Goal: Information Seeking & Learning: Learn about a topic

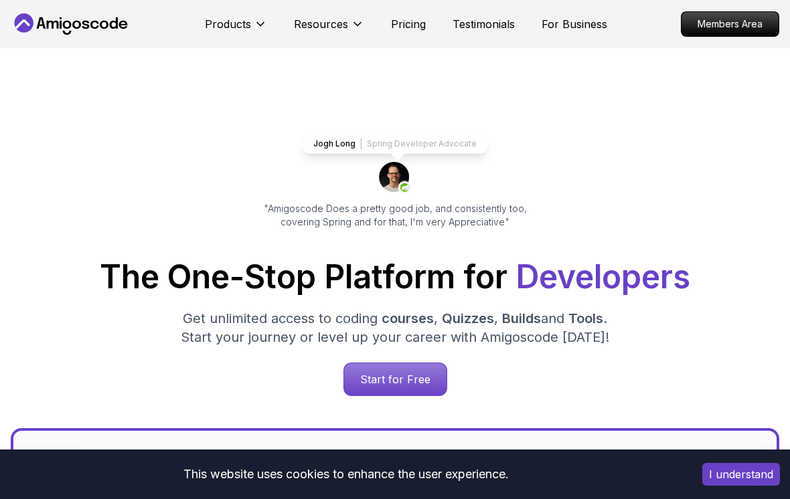
click at [737, 35] on p "Members Area" at bounding box center [729, 24] width 97 height 24
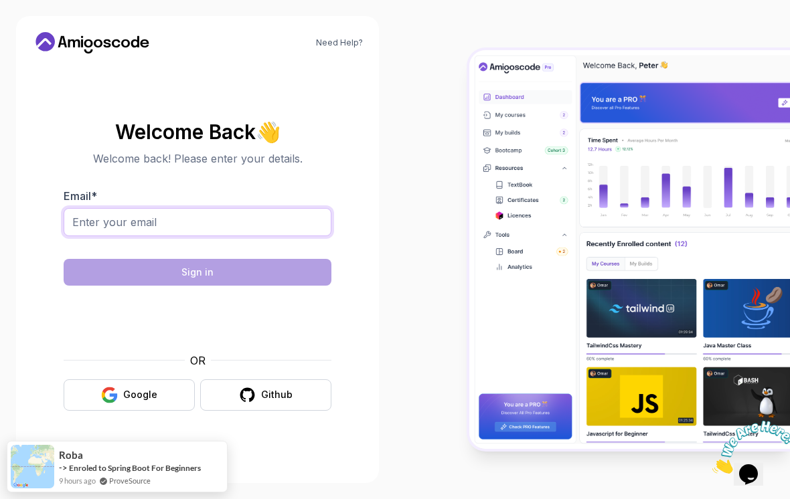
click at [289, 232] on input "Email *" at bounding box center [198, 222] width 268 height 28
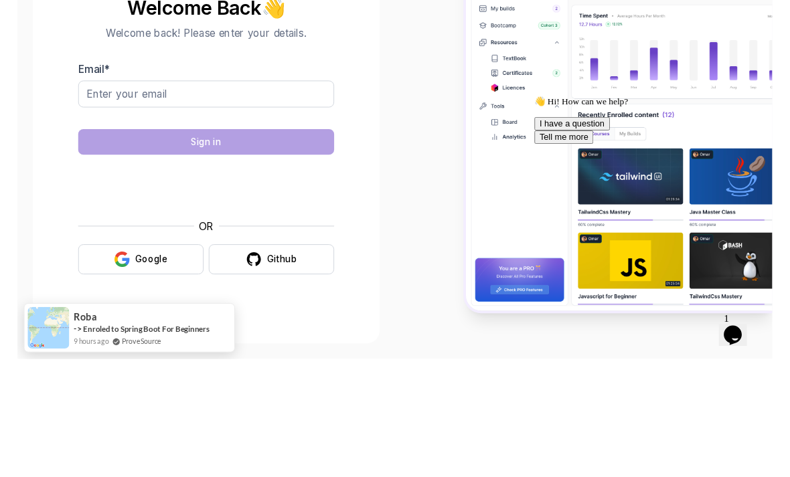
scroll to position [21, 0]
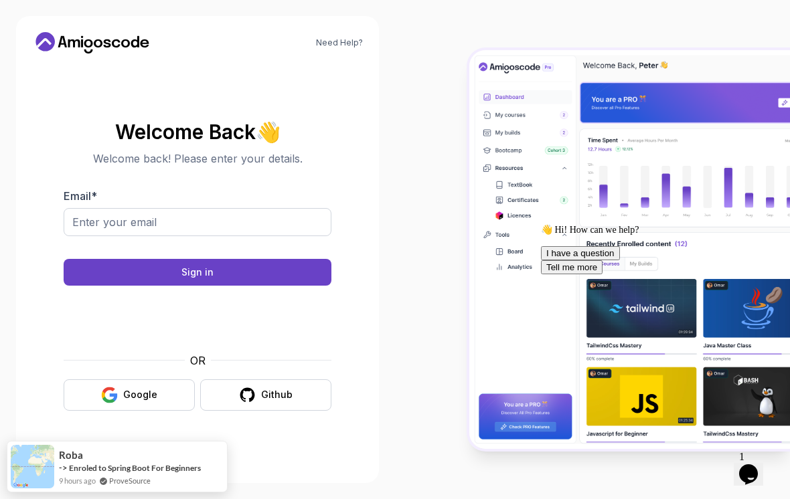
click at [158, 392] on button "Google" at bounding box center [129, 394] width 131 height 31
click at [114, 225] on input "Email *" at bounding box center [198, 222] width 268 height 28
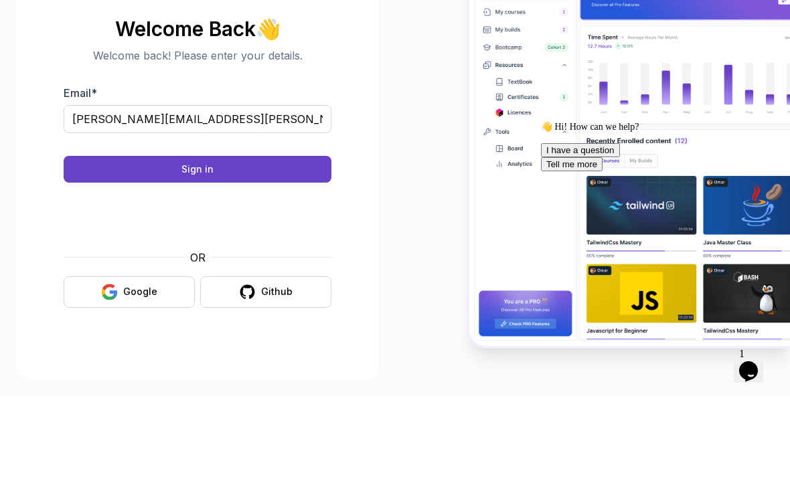
click at [535, 74] on img at bounding box center [629, 250] width 321 height 400
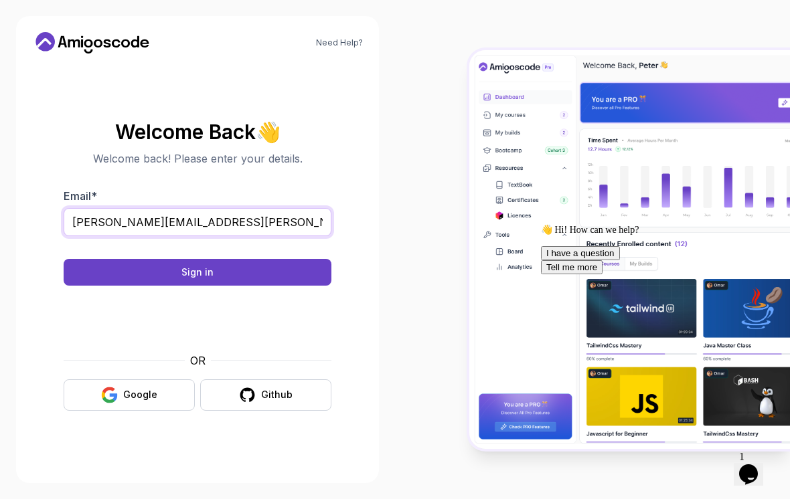
click at [197, 212] on input "[PERSON_NAME][EMAIL_ADDRESS][PERSON_NAME]" at bounding box center [198, 222] width 268 height 28
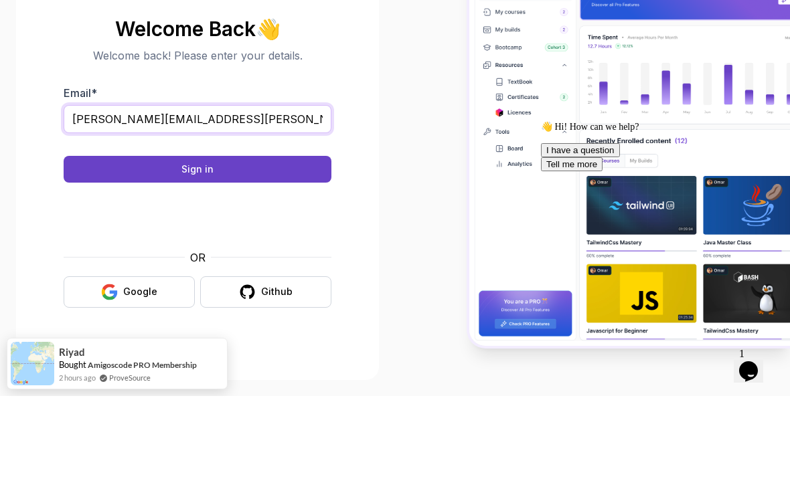
type input "mattia.diprofio@gmail.com"
click at [134, 259] on button "Sign in" at bounding box center [198, 272] width 268 height 27
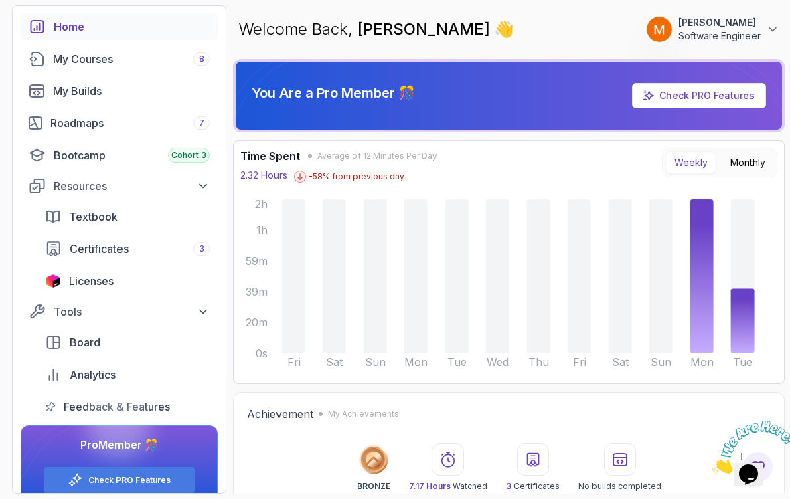
scroll to position [60, 0]
click at [62, 98] on div "My Builds" at bounding box center [131, 92] width 157 height 16
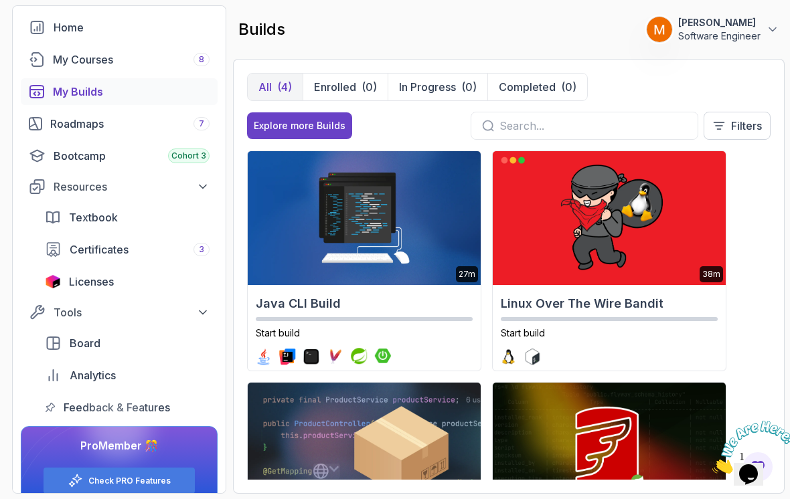
click at [62, 126] on div "Roadmaps 7" at bounding box center [129, 124] width 159 height 16
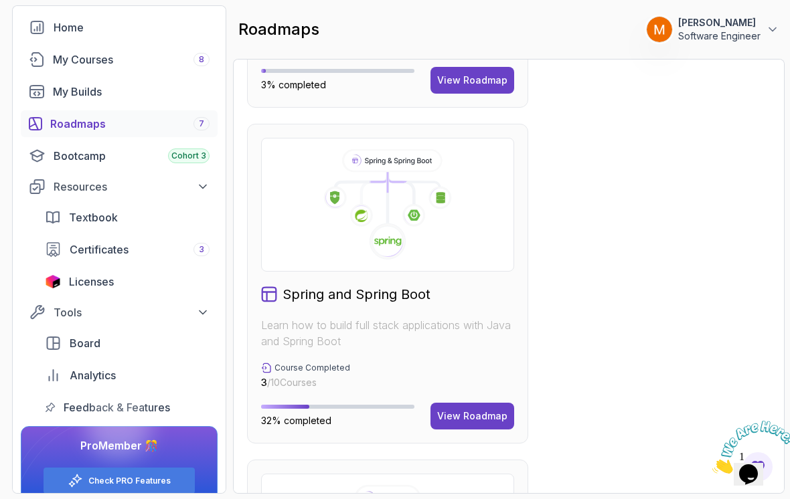
scroll to position [1039, 0]
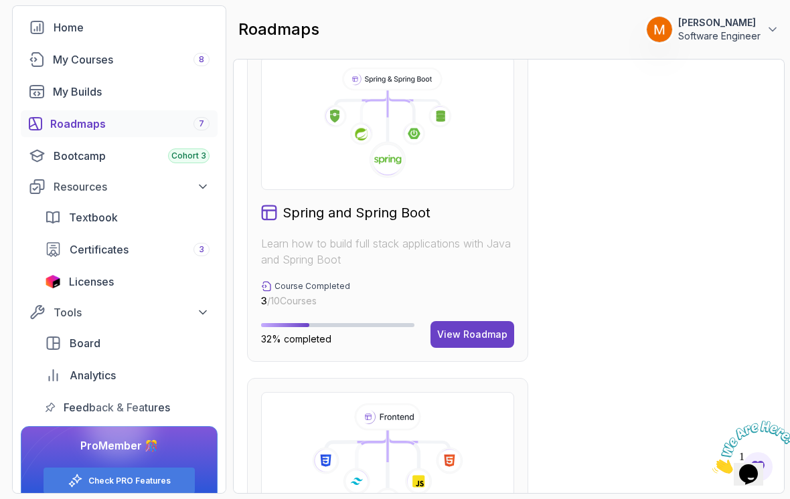
click at [402, 268] on div "Spring and Spring Boot Learn how to build full stack applications with Java and…" at bounding box center [387, 202] width 281 height 320
click at [465, 337] on div "View Roadmap" at bounding box center [472, 334] width 70 height 13
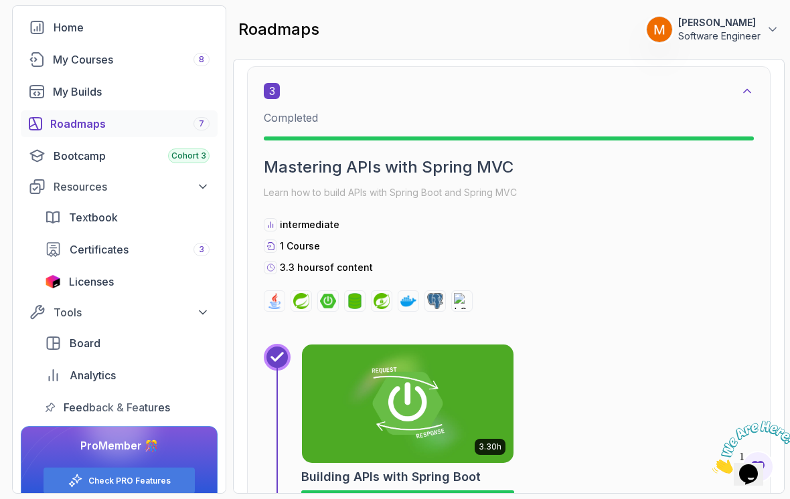
scroll to position [1333, 0]
click at [423, 183] on p "Learn how to build APIs with Spring Boot and Spring MVC" at bounding box center [509, 192] width 490 height 19
click at [337, 218] on div "intermediate 1 Course 3.3 hours of content" at bounding box center [509, 246] width 490 height 56
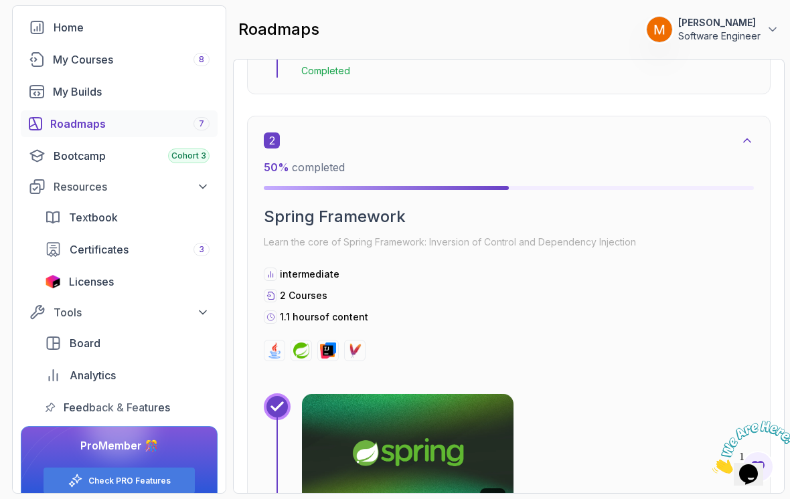
scroll to position [784, 0]
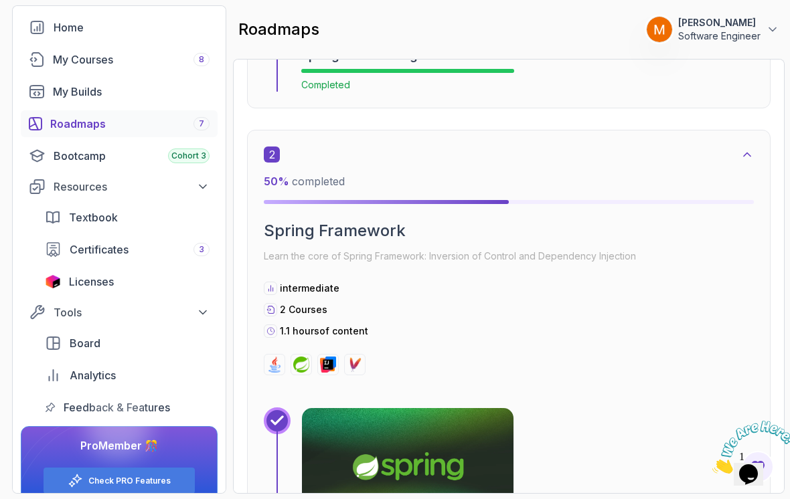
click at [321, 325] on p "1.1 hours of content" at bounding box center [324, 331] width 88 height 13
click at [319, 282] on div "intermediate 2 Courses 1.1 hours of content" at bounding box center [509, 310] width 490 height 56
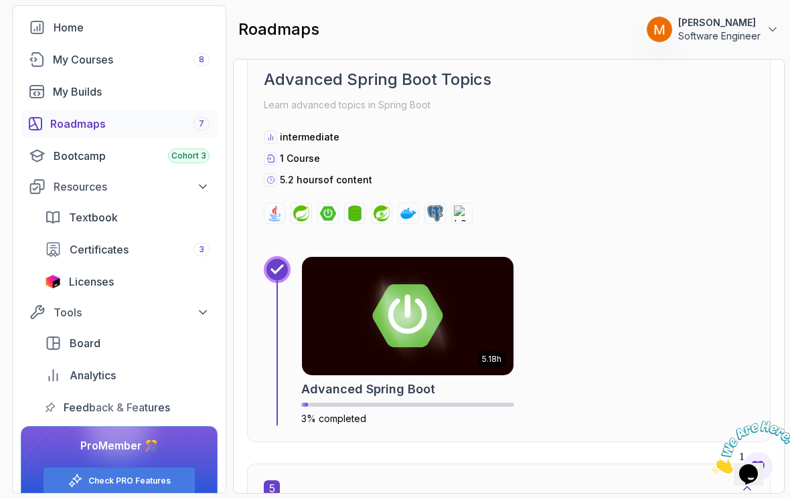
scroll to position [1923, 0]
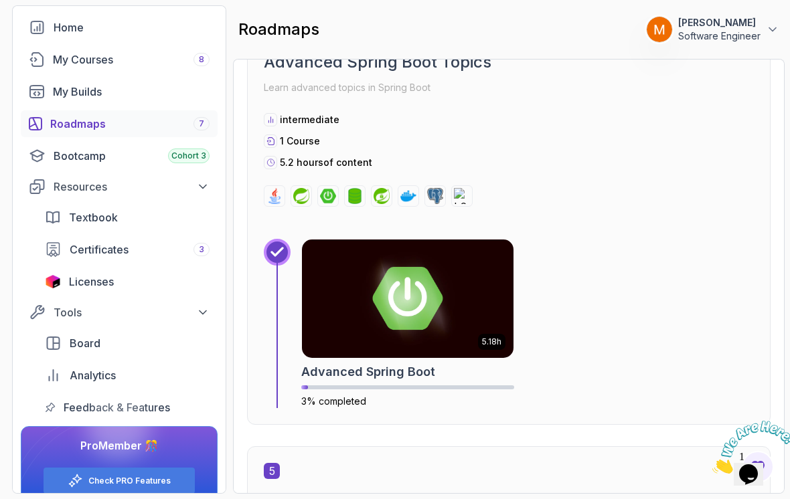
click at [418, 307] on img at bounding box center [407, 299] width 211 height 118
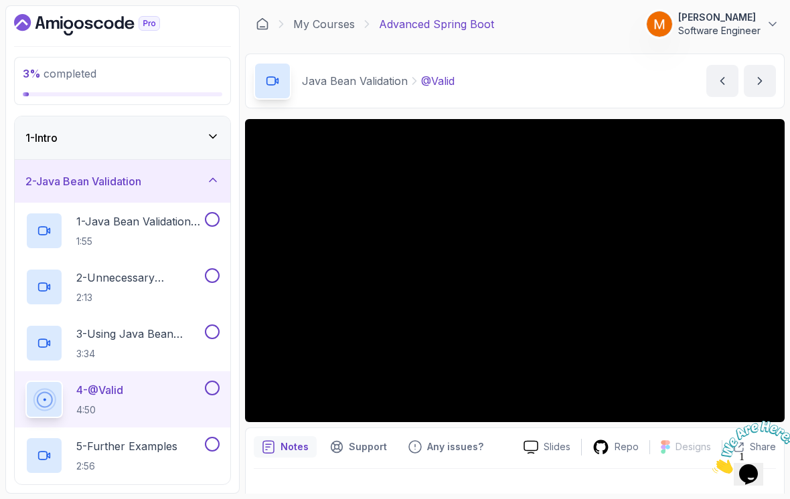
click at [104, 228] on p "1 - Java Bean Validation (Slides)" at bounding box center [139, 221] width 126 height 16
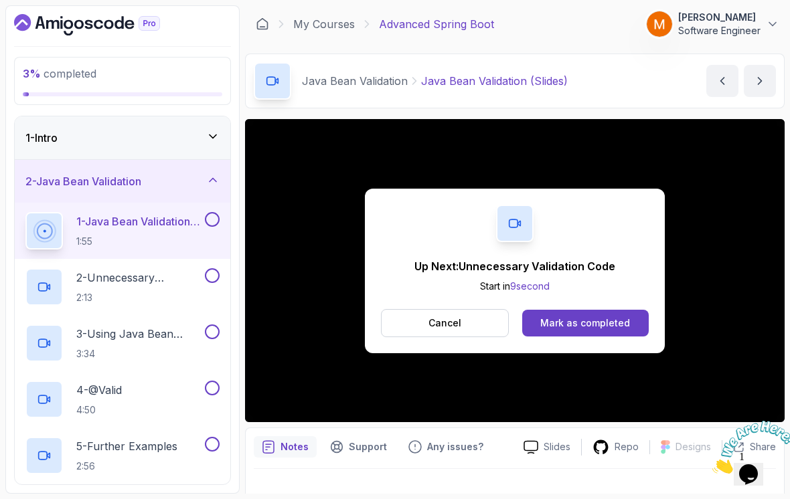
click at [553, 319] on div "Mark as completed" at bounding box center [585, 323] width 90 height 13
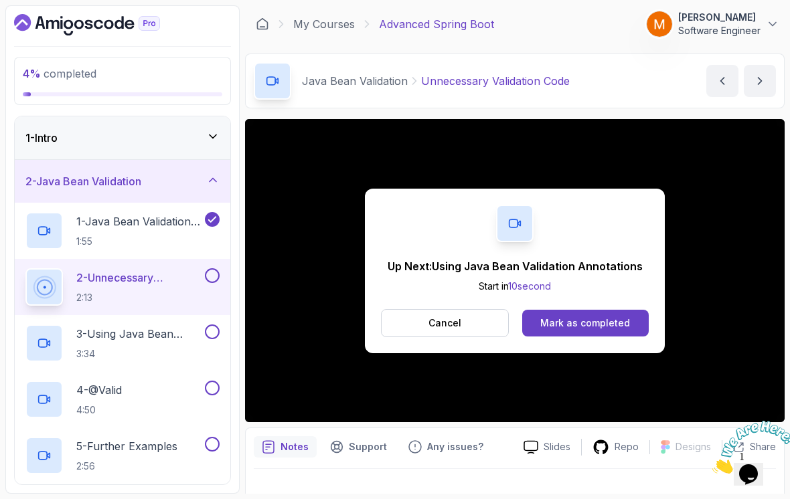
click at [584, 321] on div "Mark as completed" at bounding box center [585, 323] width 90 height 13
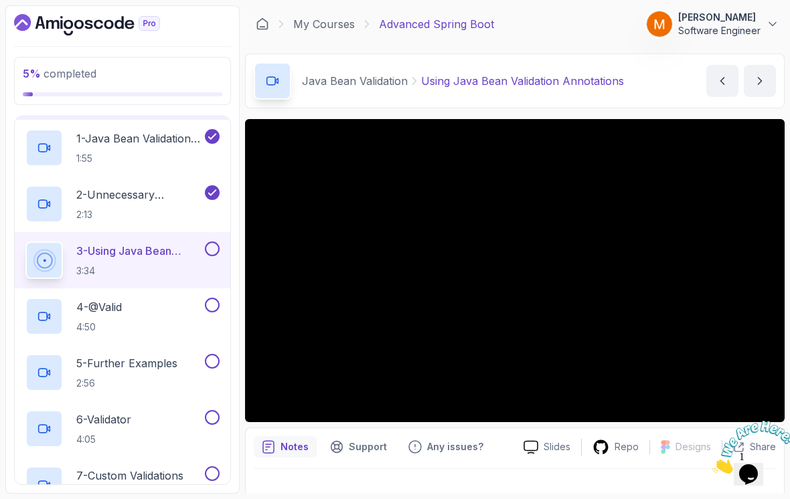
scroll to position [86, 0]
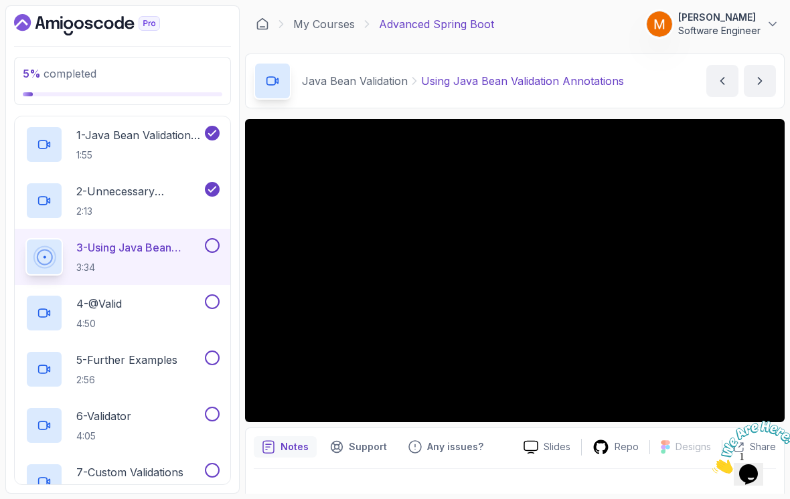
click at [263, 425] on div "Slides Repo Designs Design not available Share Notes Support Any issues? Slides…" at bounding box center [514, 317] width 539 height 396
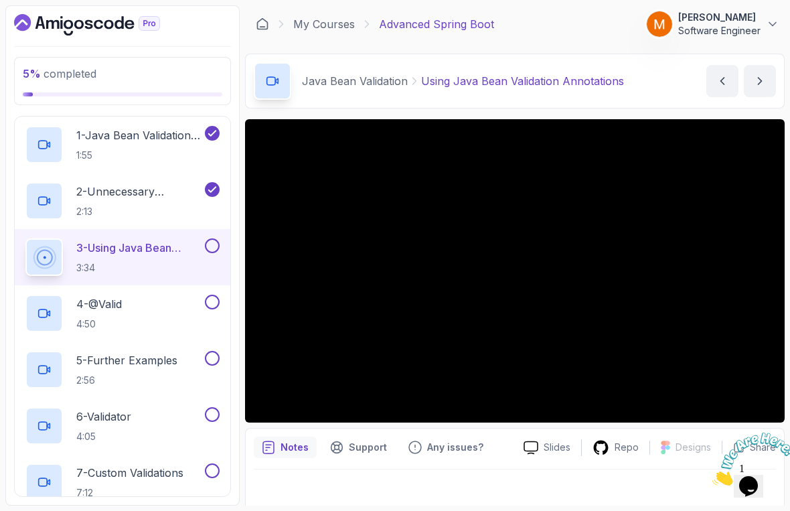
click at [26, 476] on html "5 % completed 1 - Intro 2 - Java Bean Validation 1 - Java Bean Validation (Slid…" at bounding box center [395, 255] width 790 height 511
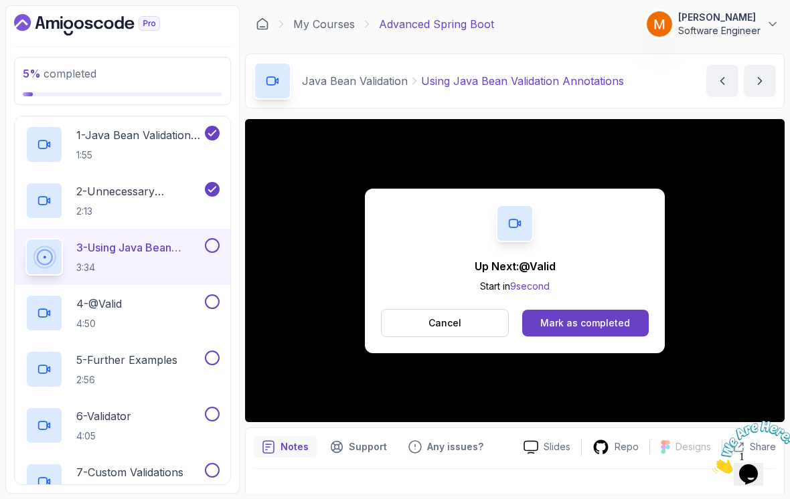
click at [563, 325] on div "Mark as completed" at bounding box center [585, 323] width 90 height 13
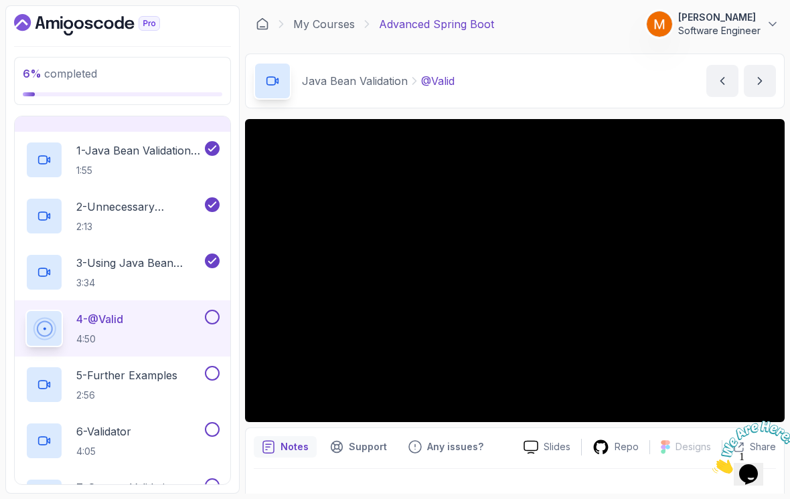
scroll to position [130, 0]
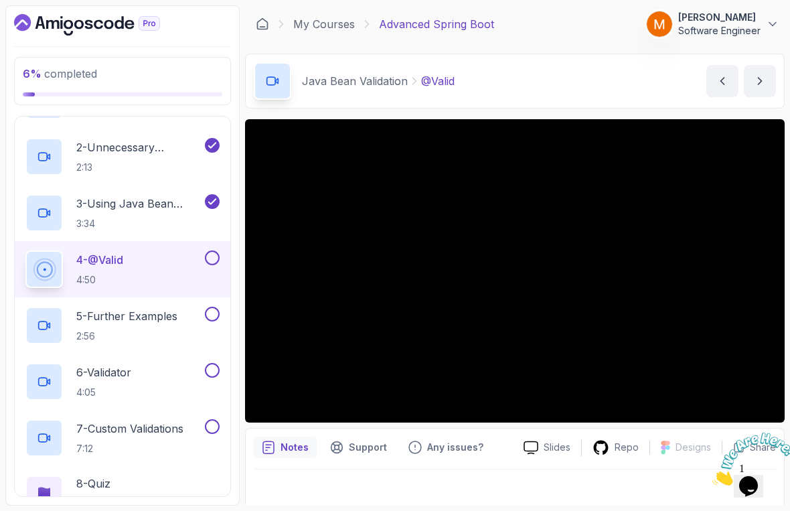
click at [17, 476] on html "6 % completed 1 - Intro 2 - Java Bean Validation 1 - Java Bean Validation (Slid…" at bounding box center [395, 255] width 790 height 511
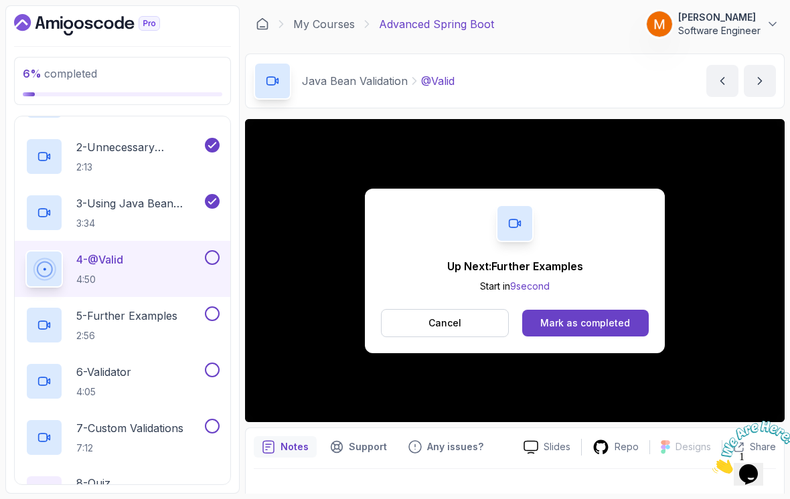
click at [212, 264] on button at bounding box center [212, 257] width 15 height 15
click at [116, 323] on p "5 - Further Examples" at bounding box center [126, 316] width 101 height 16
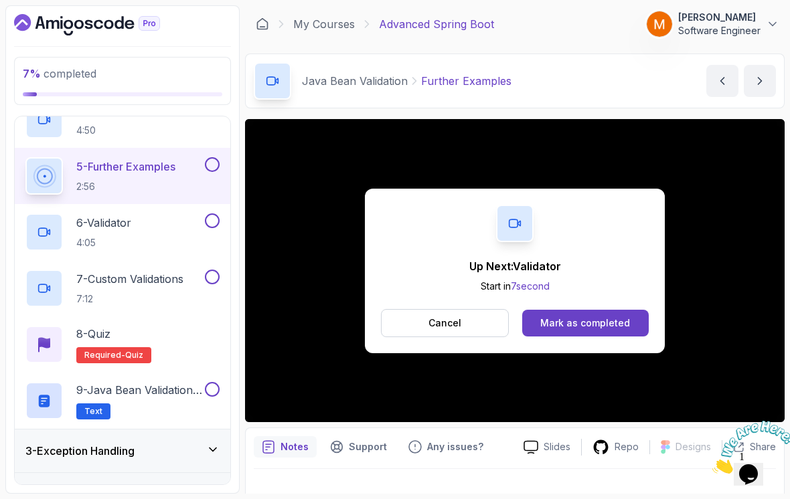
click at [214, 166] on button at bounding box center [212, 164] width 15 height 15
click at [106, 233] on h2 "6 - Validator 4:05" at bounding box center [103, 232] width 55 height 35
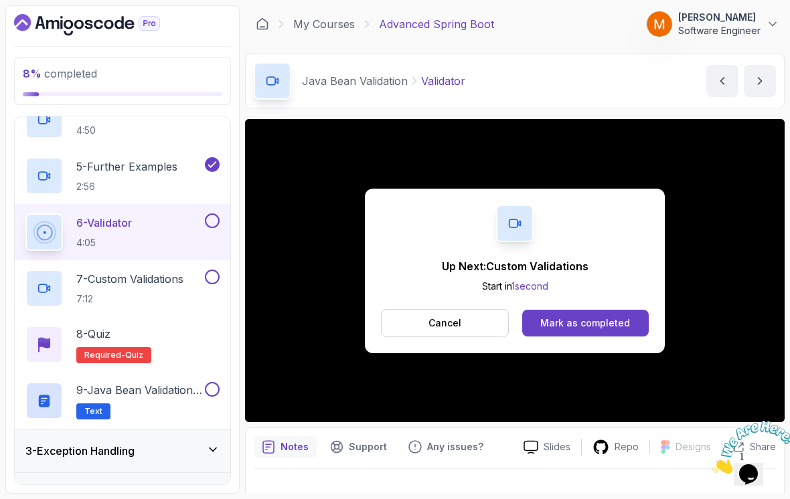
click at [206, 217] on button at bounding box center [212, 220] width 15 height 15
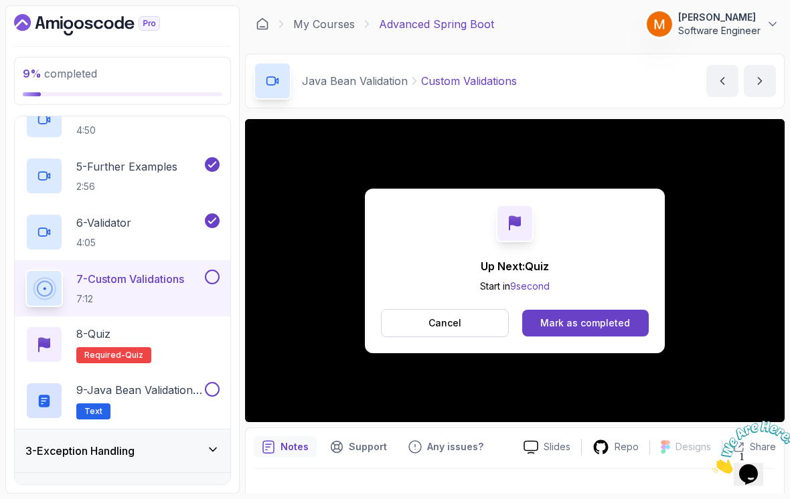
click at [208, 276] on button at bounding box center [212, 277] width 15 height 15
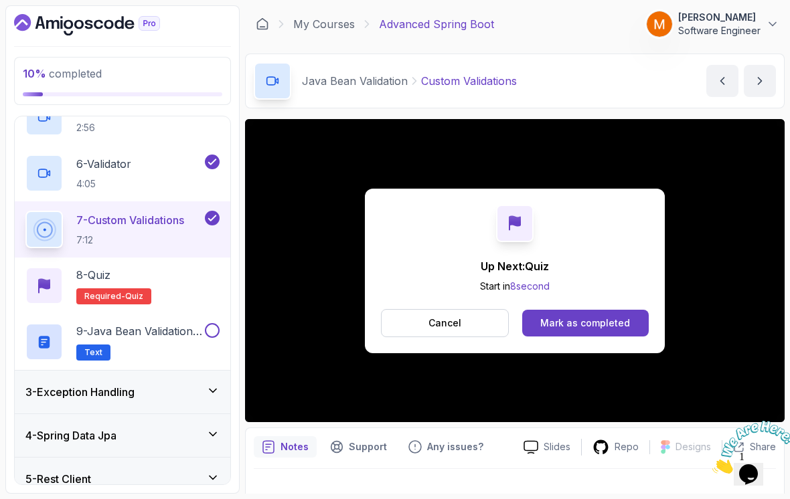
scroll to position [345, 0]
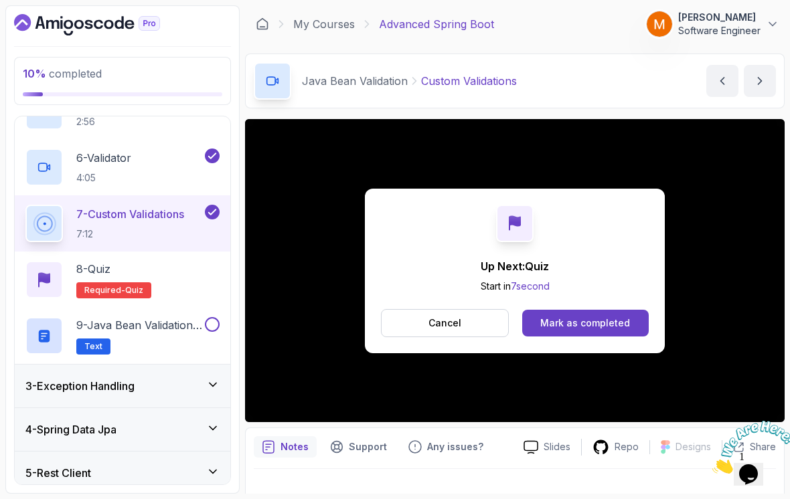
click at [110, 282] on p "Required- quiz" at bounding box center [113, 290] width 75 height 16
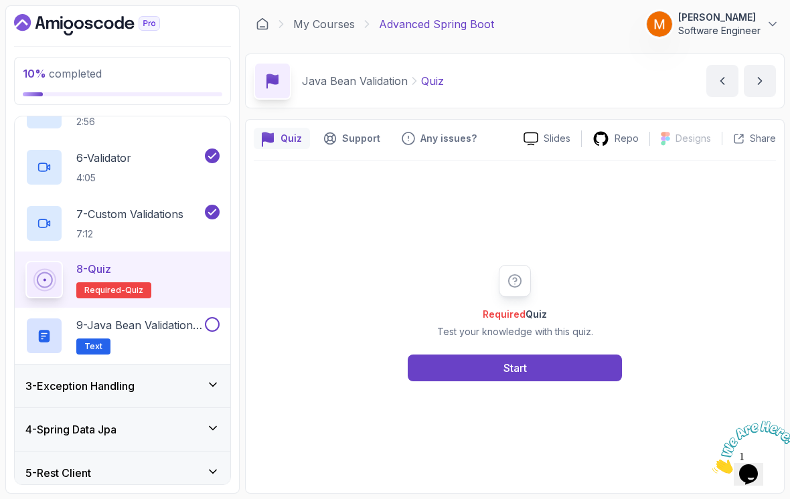
click at [479, 381] on button "Start" at bounding box center [515, 368] width 214 height 27
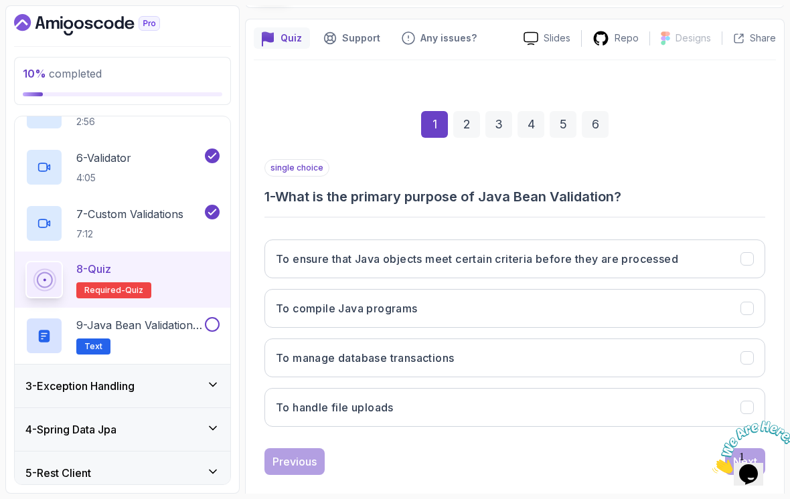
scroll to position [99, 0]
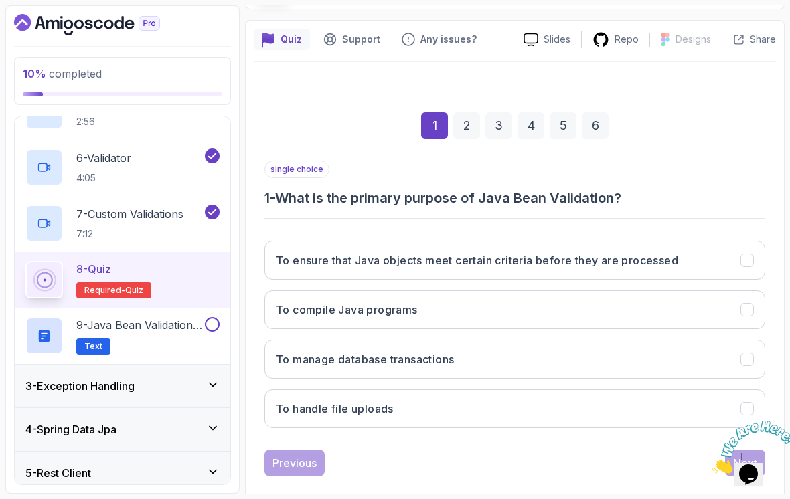
click at [743, 264] on icon "To ensure that Java objects meet certain criteria before they are processed" at bounding box center [747, 260] width 12 height 12
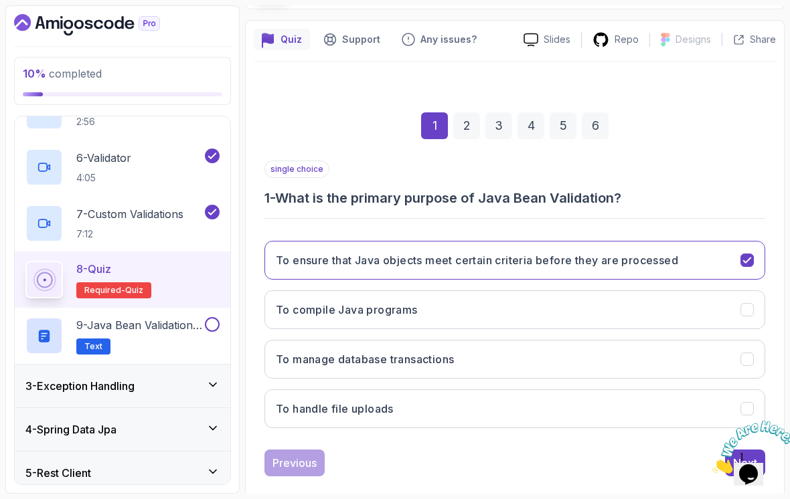
click at [712, 464] on icon "Close" at bounding box center [712, 469] width 0 height 11
click at [730, 458] on button "Next" at bounding box center [745, 463] width 40 height 27
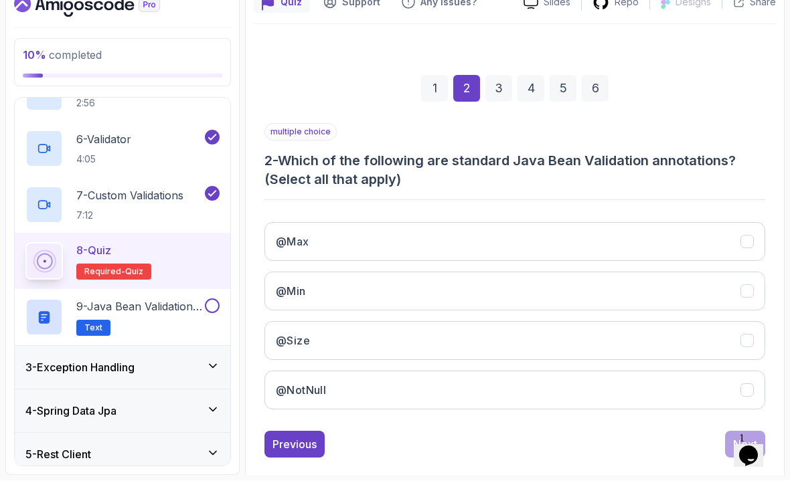
scroll to position [17, 0]
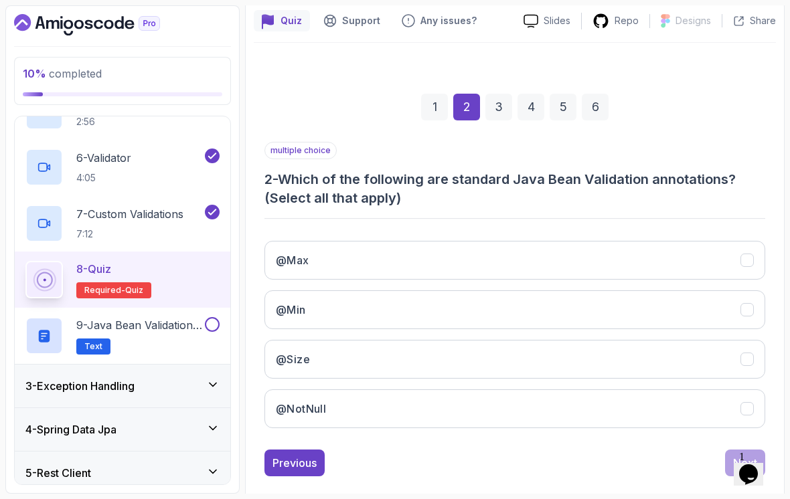
click at [745, 254] on icon "@Max" at bounding box center [747, 260] width 12 height 12
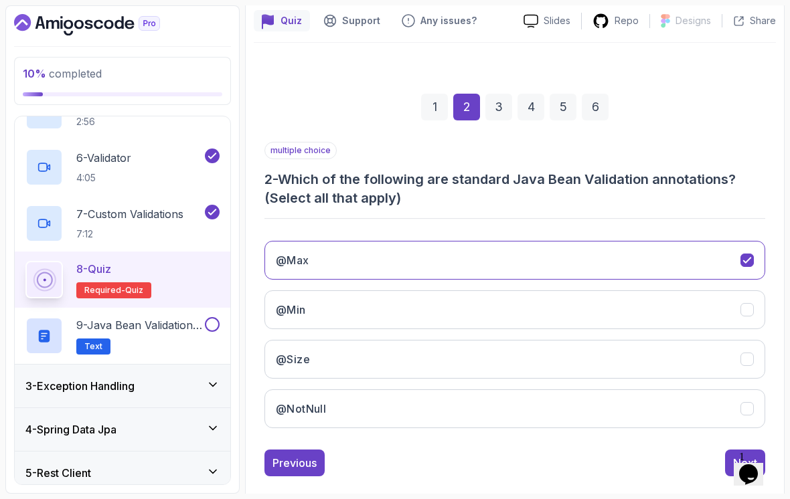
click at [746, 304] on icon "@Min" at bounding box center [747, 310] width 12 height 12
click at [748, 340] on button "@Size" at bounding box center [514, 359] width 501 height 39
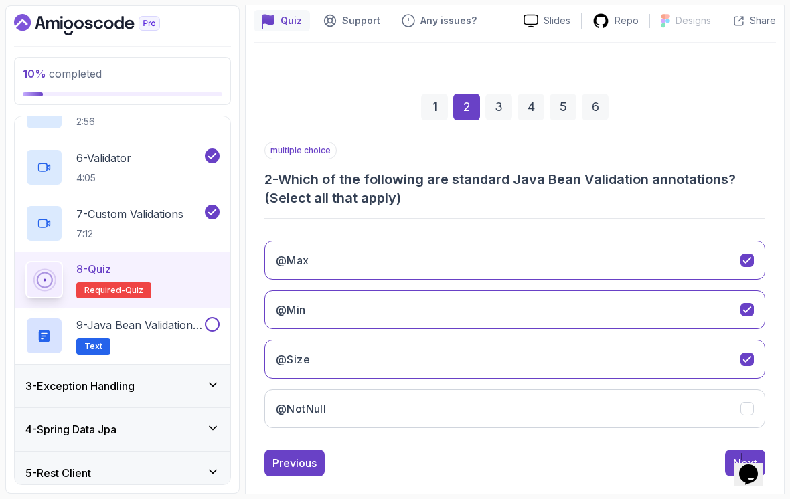
click at [745, 389] on button "@NotNull" at bounding box center [514, 408] width 501 height 39
click at [736, 455] on div "Next" at bounding box center [745, 463] width 24 height 16
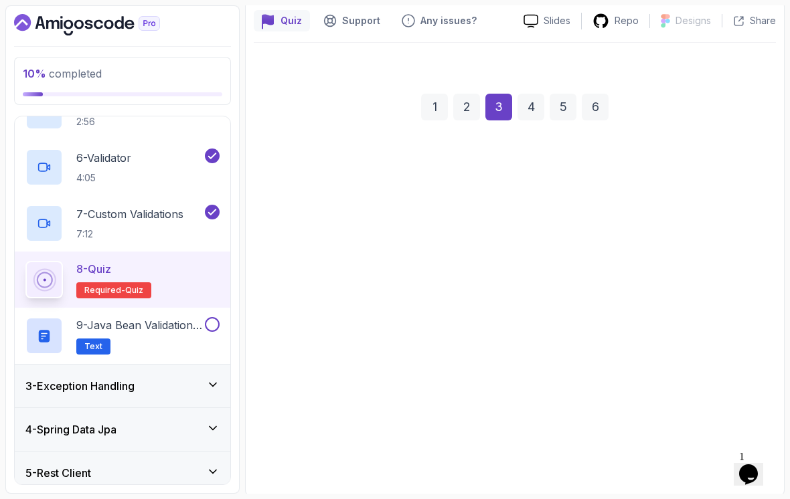
scroll to position [99, 0]
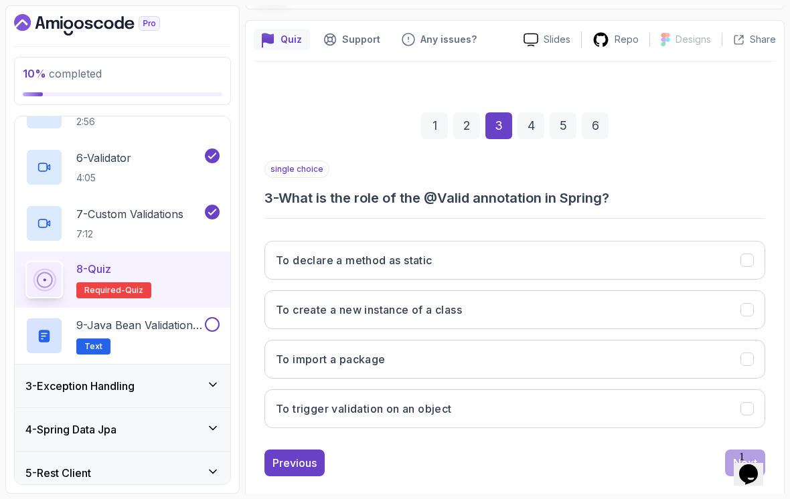
click at [742, 403] on icon "To trigger validation on an object" at bounding box center [747, 409] width 12 height 12
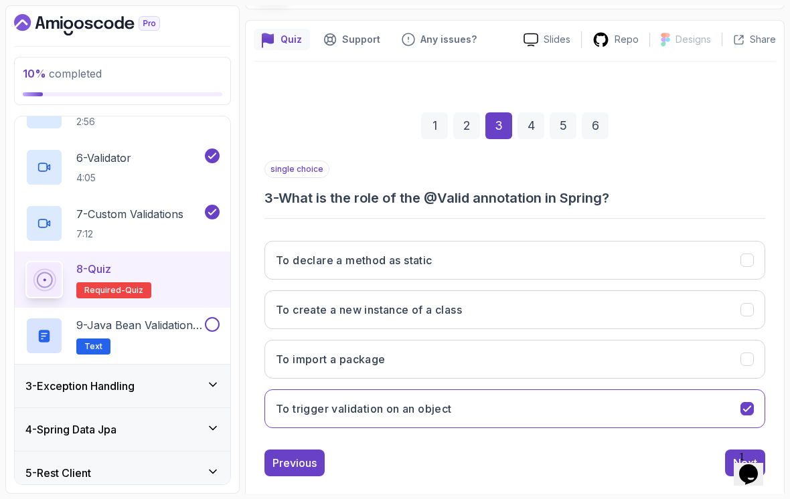
click at [733, 450] on button "Next" at bounding box center [745, 463] width 40 height 27
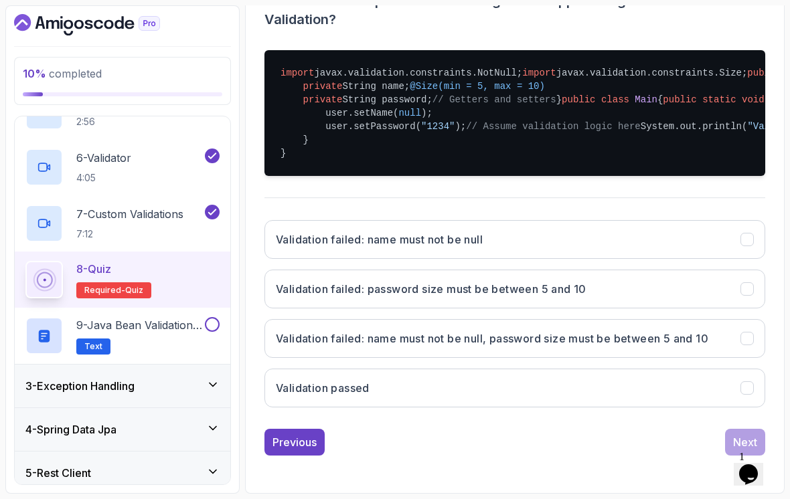
scroll to position [476, 0]
click at [660, 345] on h3 "Validation failed: name must not be null, password size must be between 5 and 10" at bounding box center [492, 339] width 432 height 16
click at [730, 441] on button "Next" at bounding box center [745, 442] width 40 height 27
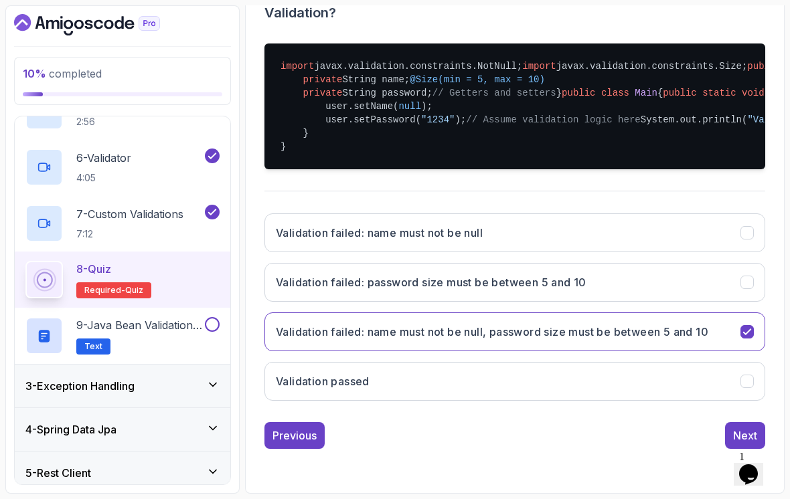
scroll to position [118, 0]
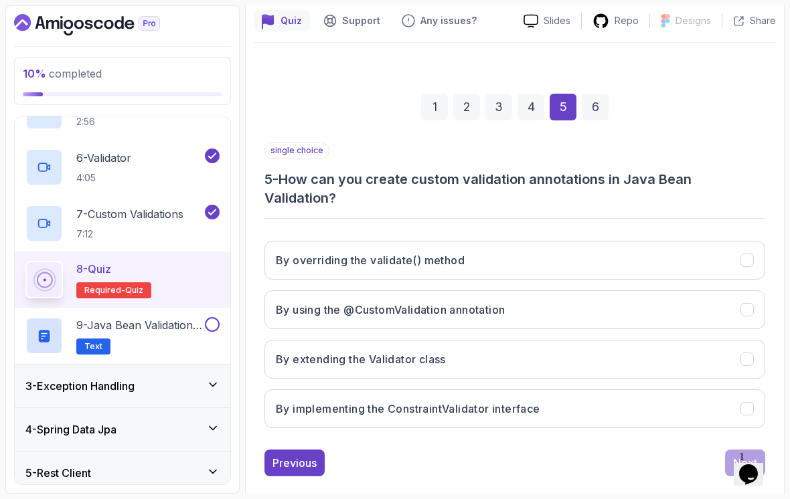
click at [748, 304] on icon "By using the @CustomValidation annotation" at bounding box center [747, 310] width 12 height 12
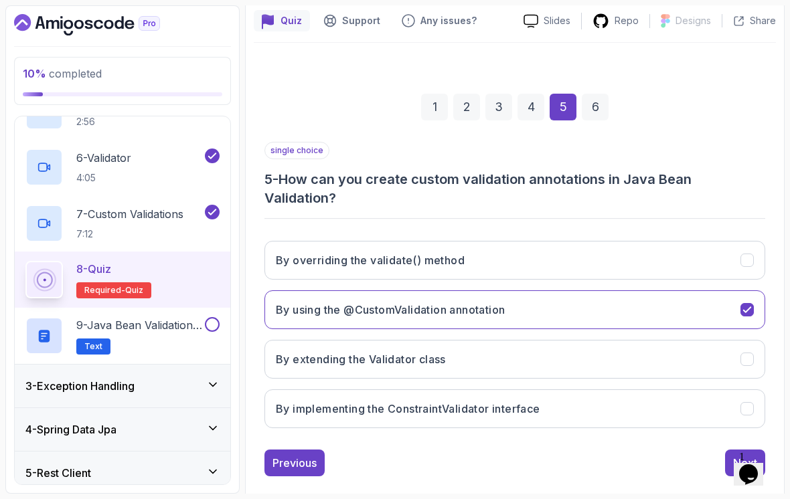
click at [639, 393] on button "By implementing the ConstraintValidator interface" at bounding box center [514, 408] width 501 height 39
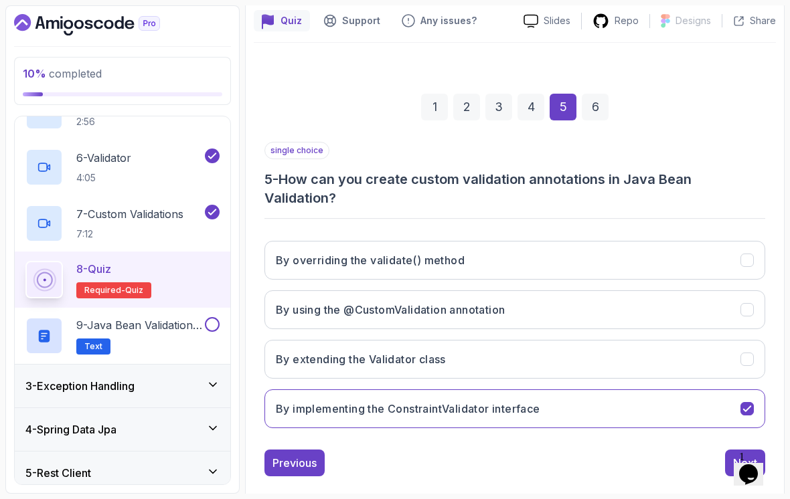
click at [735, 455] on div "Next" at bounding box center [745, 463] width 24 height 16
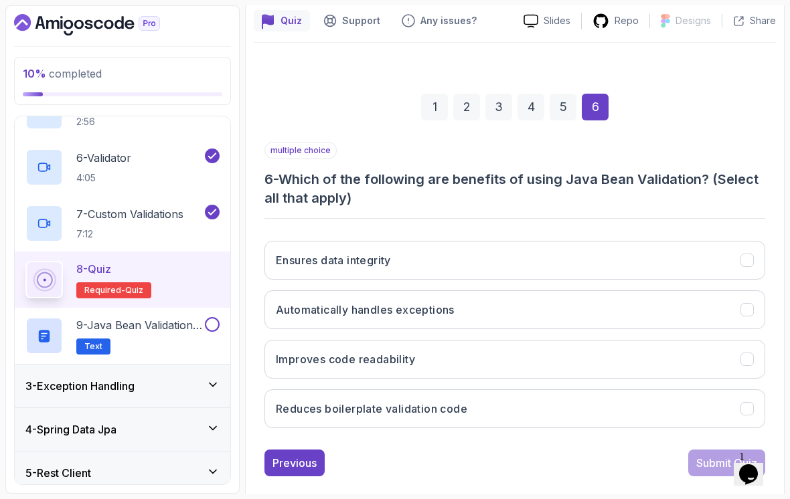
click at [746, 254] on icon "Ensures data integrity" at bounding box center [747, 260] width 12 height 12
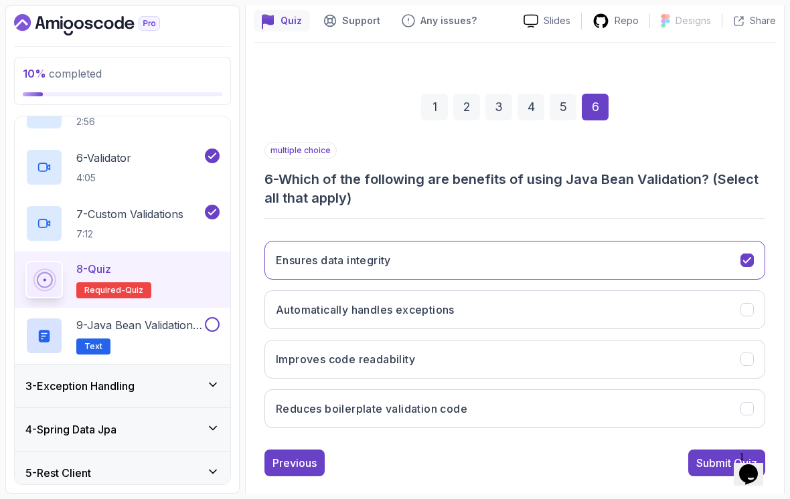
click at [736, 340] on button "Improves code readability" at bounding box center [514, 359] width 501 height 39
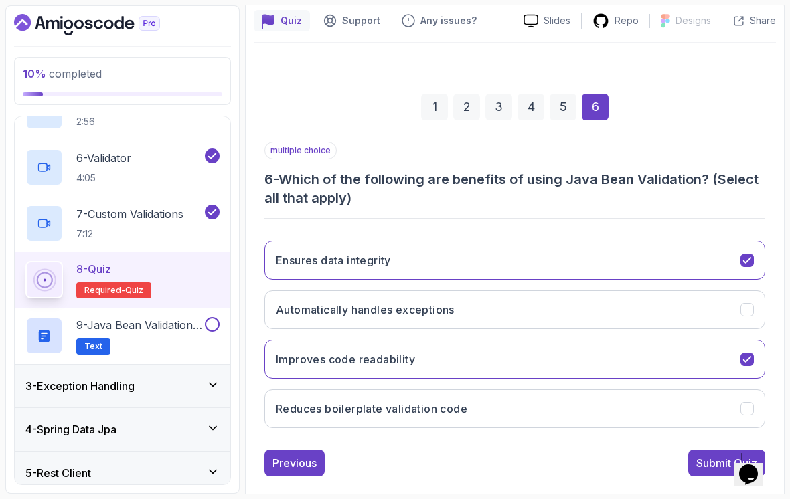
click at [741, 403] on icon "Reduces boilerplate validation code" at bounding box center [747, 409] width 12 height 12
click at [701, 455] on div "Submit Quiz" at bounding box center [726, 463] width 61 height 16
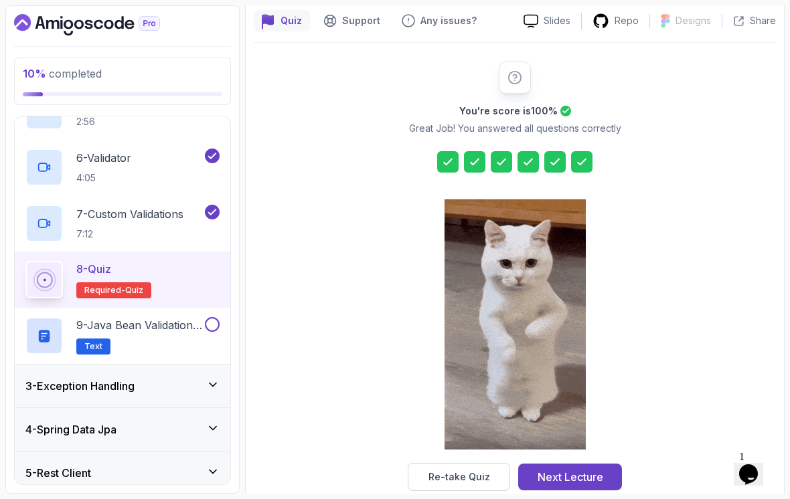
click at [206, 308] on div "9 - Java Bean Validation Annotations Cheat Sheet Text" at bounding box center [122, 336] width 215 height 56
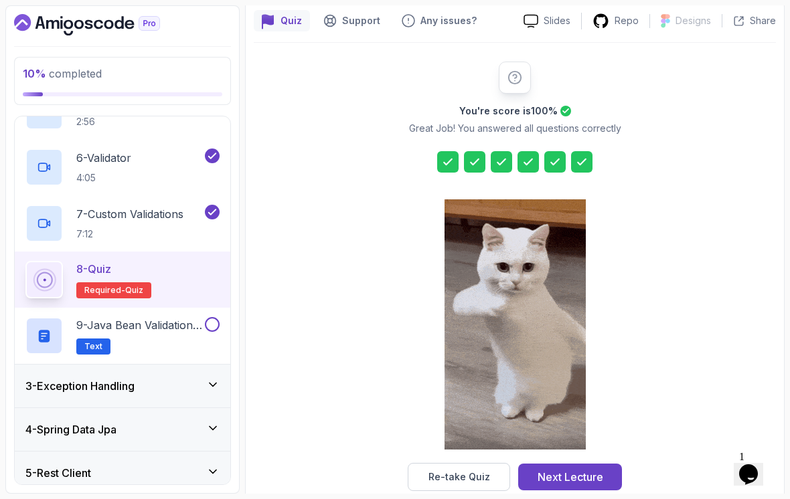
click at [185, 325] on h2 "9 - Java Bean Validation Annotations Cheat Sheet Text" at bounding box center [139, 335] width 126 height 37
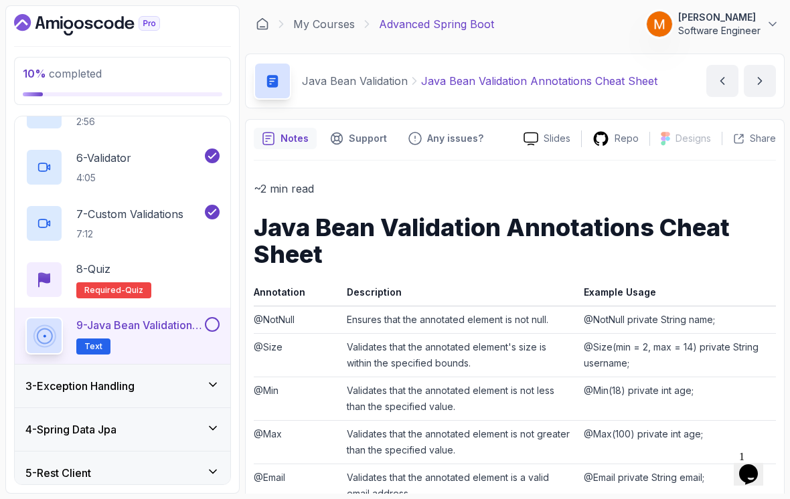
click at [200, 317] on p "9 - Java Bean Validation Annotations Cheat Sheet" at bounding box center [139, 325] width 126 height 16
click at [213, 317] on button at bounding box center [212, 324] width 15 height 15
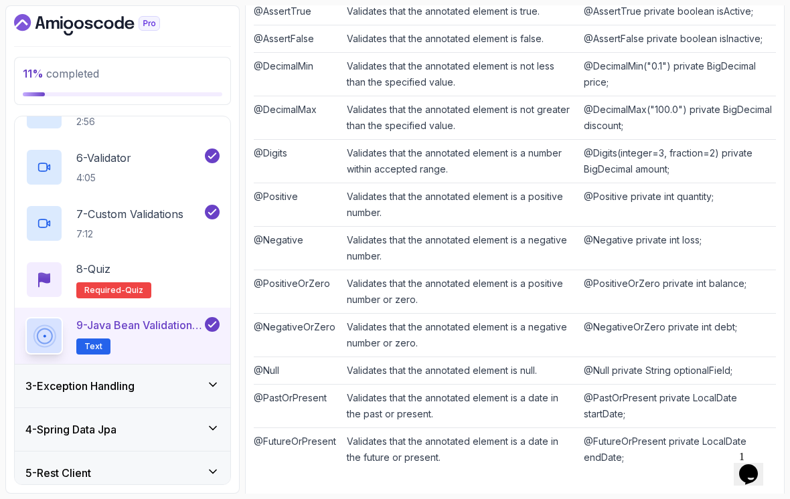
scroll to position [639, 0]
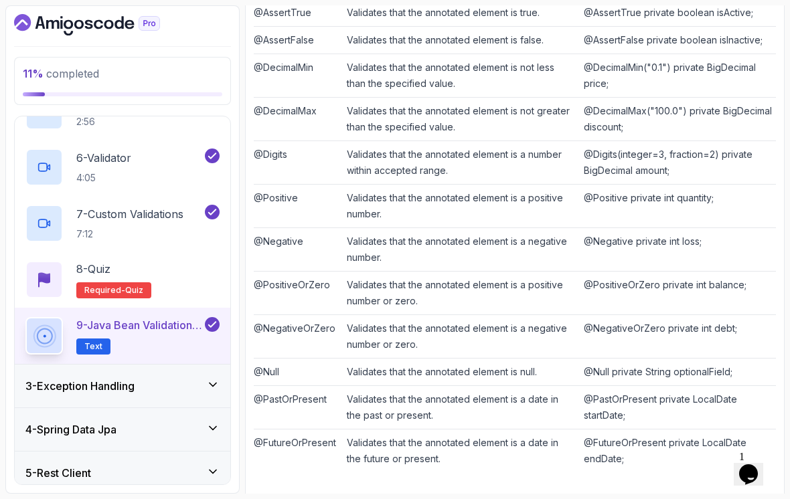
click at [170, 378] on div "3 - Exception Handling" at bounding box center [122, 386] width 194 height 16
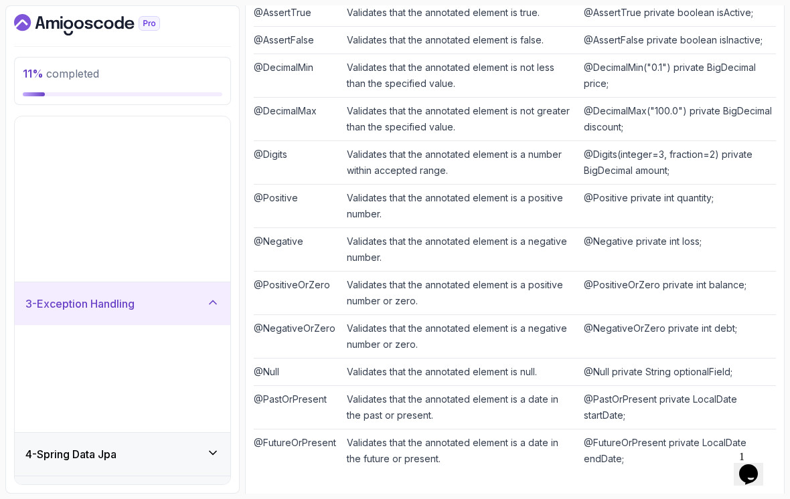
scroll to position [177, 0]
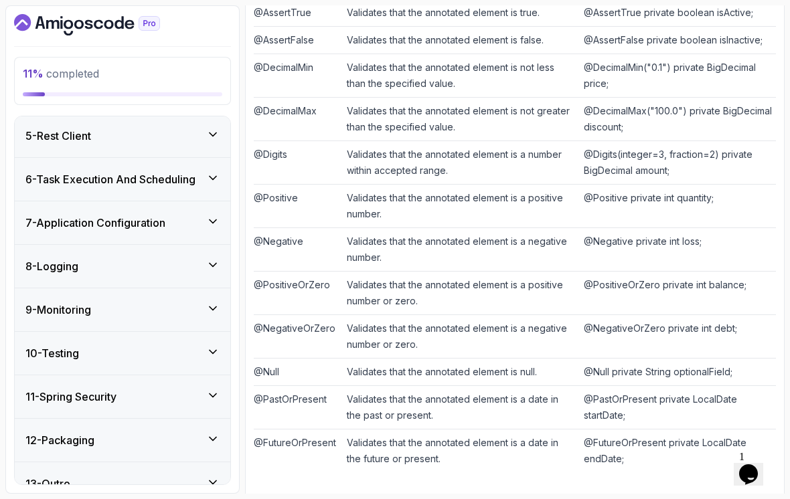
click at [190, 476] on div "13 - Outro" at bounding box center [122, 484] width 194 height 16
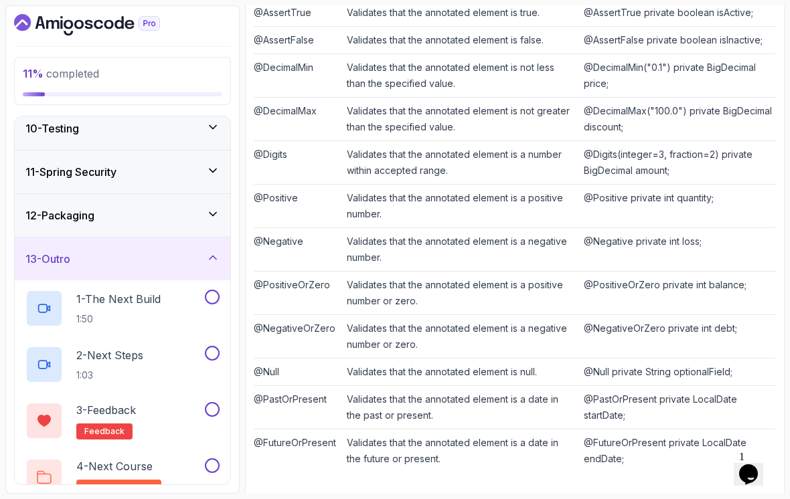
click at [205, 251] on div "13 - Outro" at bounding box center [122, 259] width 194 height 16
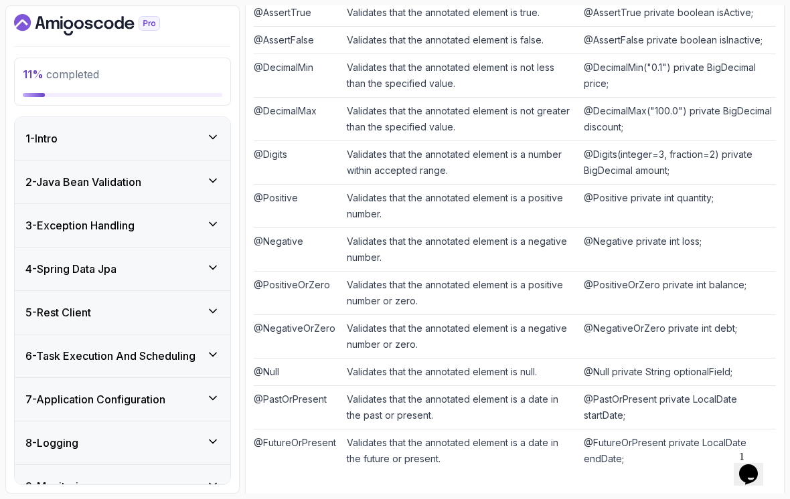
scroll to position [0, 0]
click at [64, 217] on h3 "3 - Exception Handling" at bounding box center [79, 225] width 109 height 16
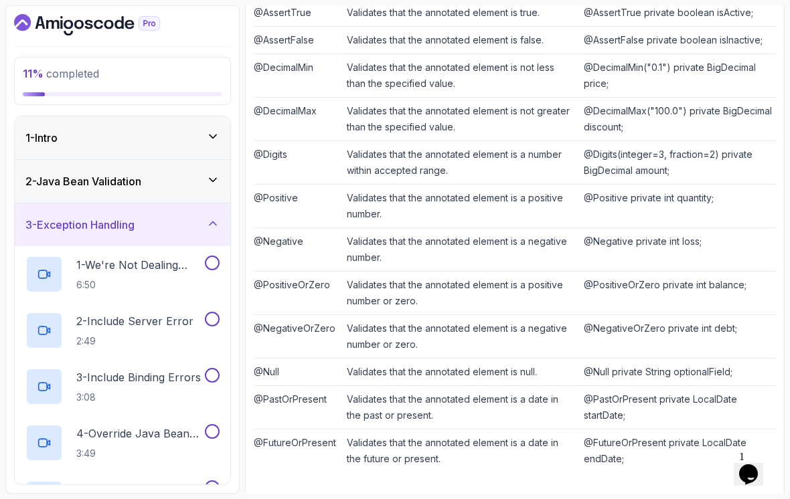
click at [149, 257] on p "1 - We're Not Dealing With Error Properply" at bounding box center [139, 265] width 126 height 16
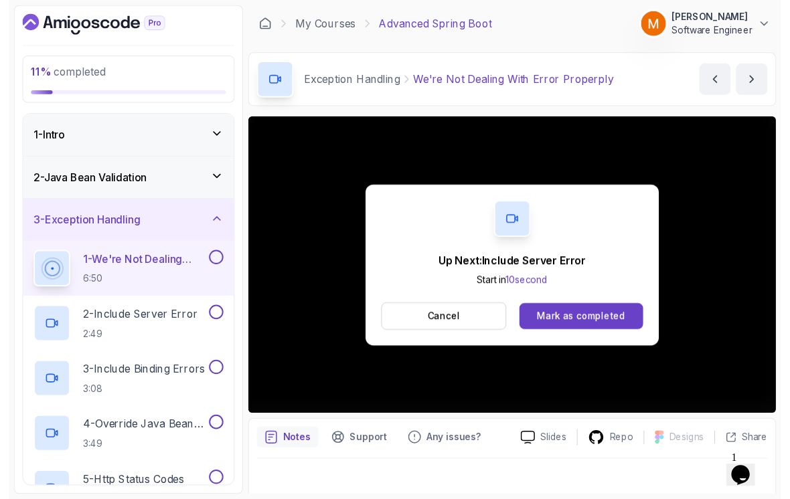
scroll to position [17, 0]
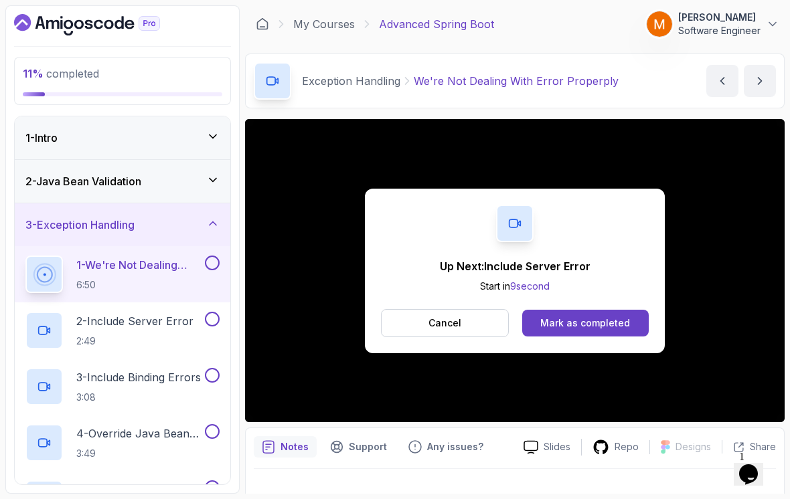
click at [215, 256] on button at bounding box center [212, 263] width 15 height 15
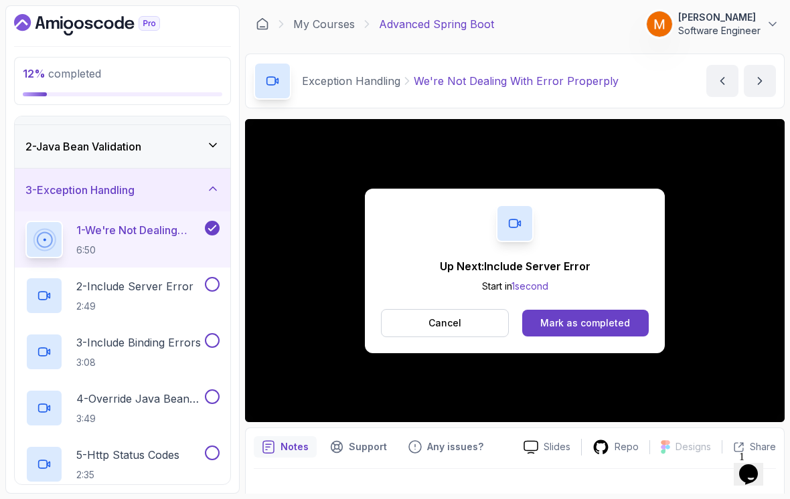
scroll to position [33, 0]
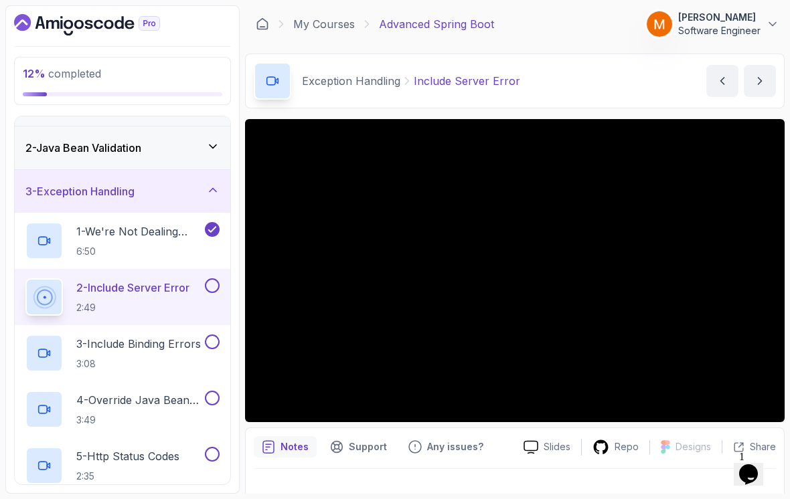
click at [125, 280] on h2 "2 - Include Server Error 2:49" at bounding box center [132, 297] width 113 height 35
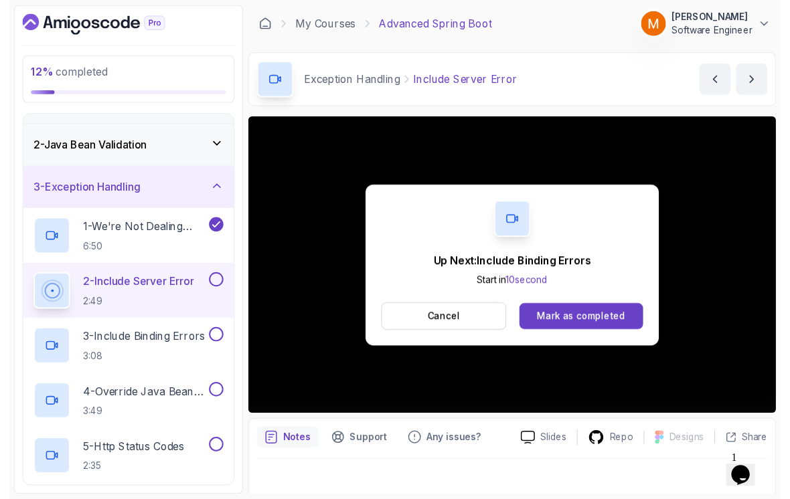
scroll to position [9, 0]
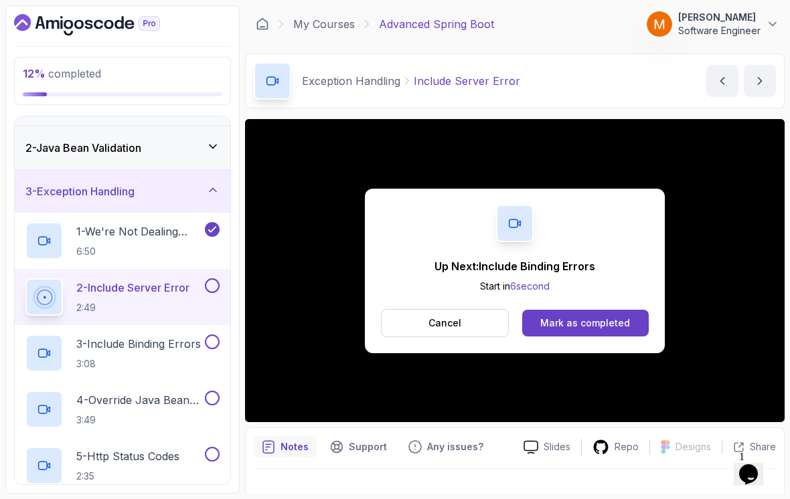
click at [209, 280] on button at bounding box center [212, 285] width 15 height 15
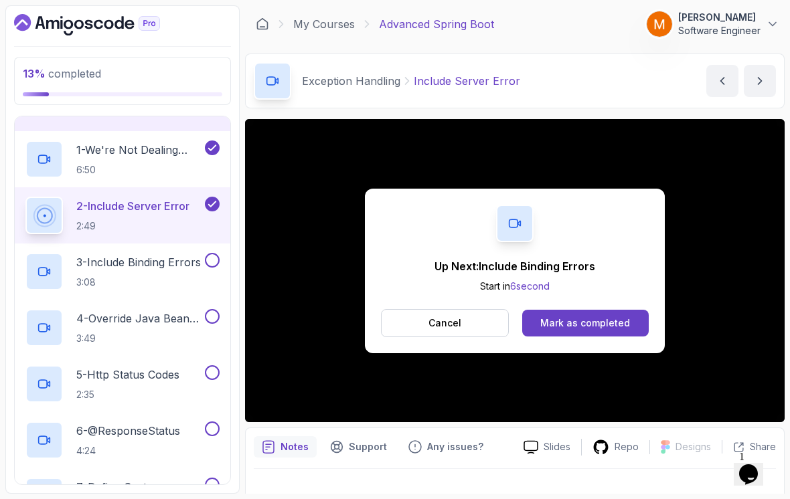
scroll to position [117, 0]
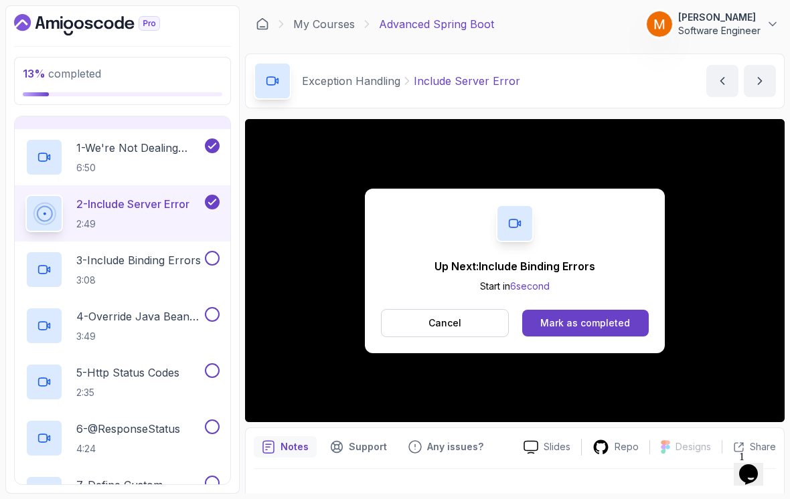
click at [90, 278] on p "3:08" at bounding box center [138, 280] width 124 height 13
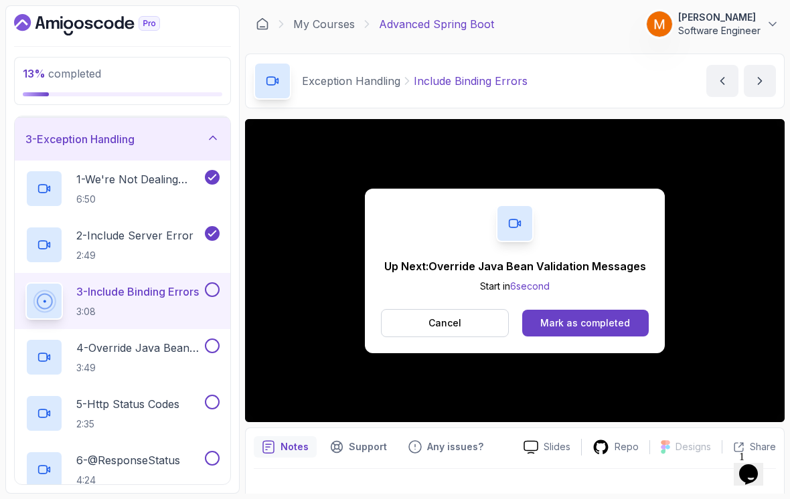
scroll to position [114, 0]
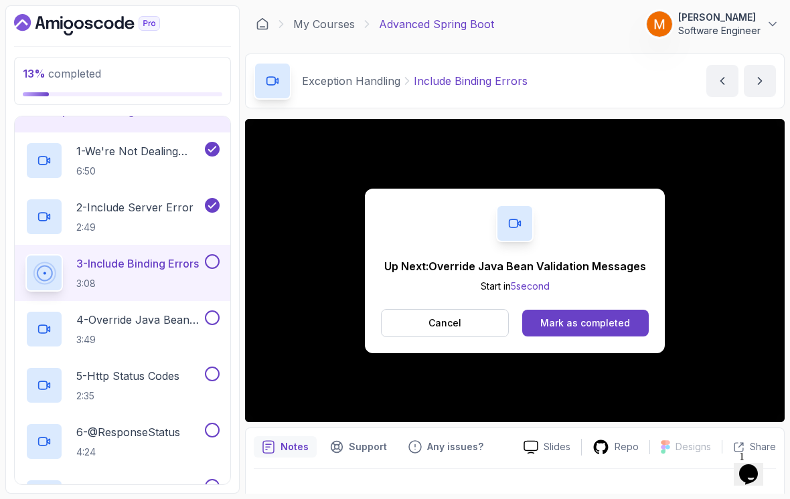
click at [206, 254] on button at bounding box center [212, 261] width 15 height 15
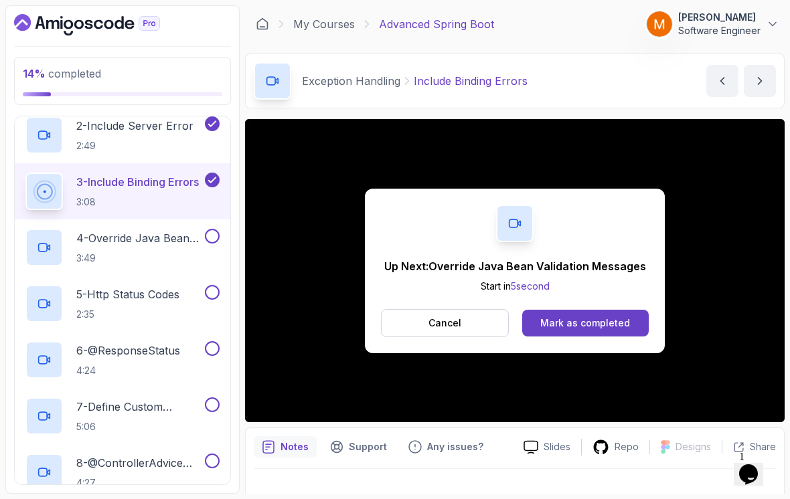
scroll to position [200, 0]
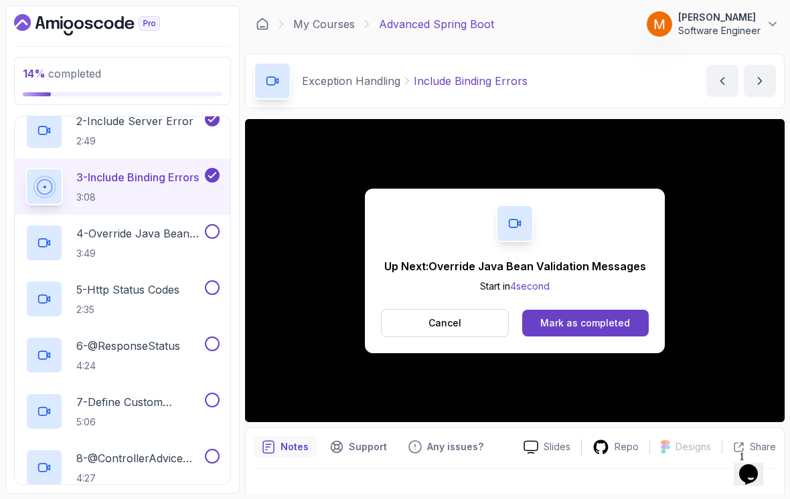
click at [125, 226] on p "4 - Override Java Bean Validation Messages" at bounding box center [139, 234] width 126 height 16
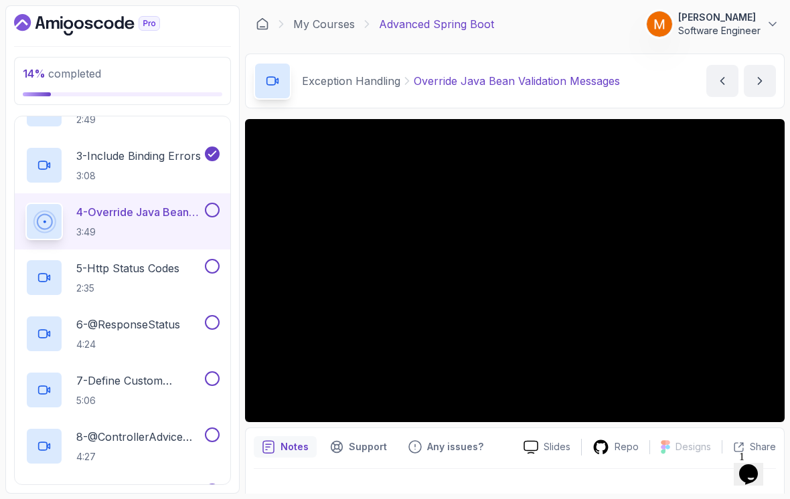
scroll to position [219, 0]
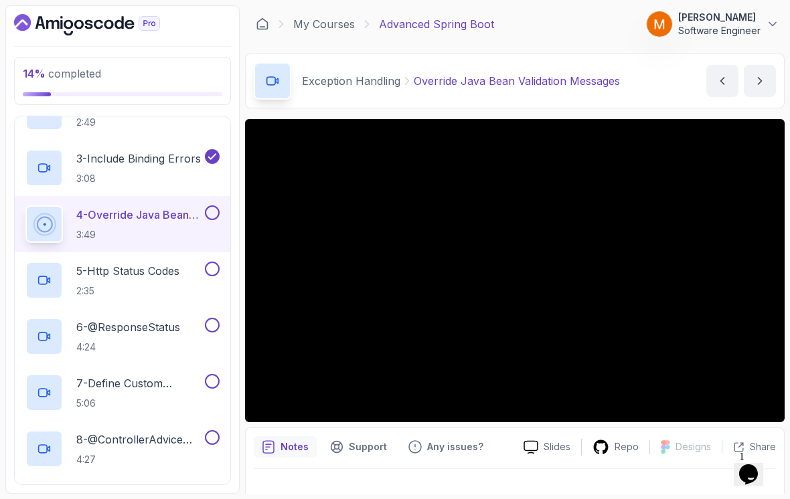
click at [117, 213] on p "4 - Override Java Bean Validation Messages" at bounding box center [139, 215] width 126 height 16
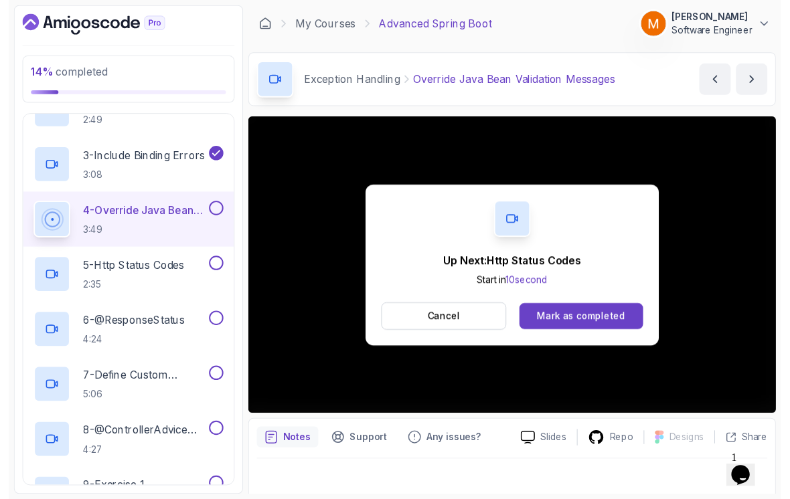
scroll to position [9, 0]
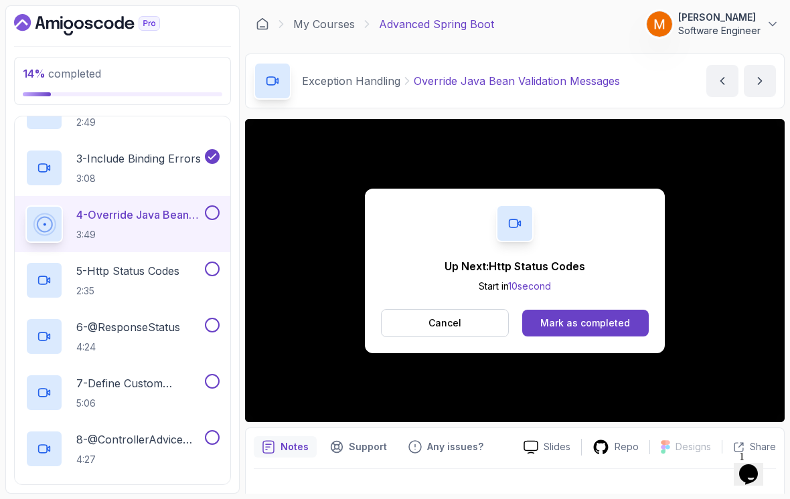
click at [207, 205] on button at bounding box center [212, 212] width 15 height 15
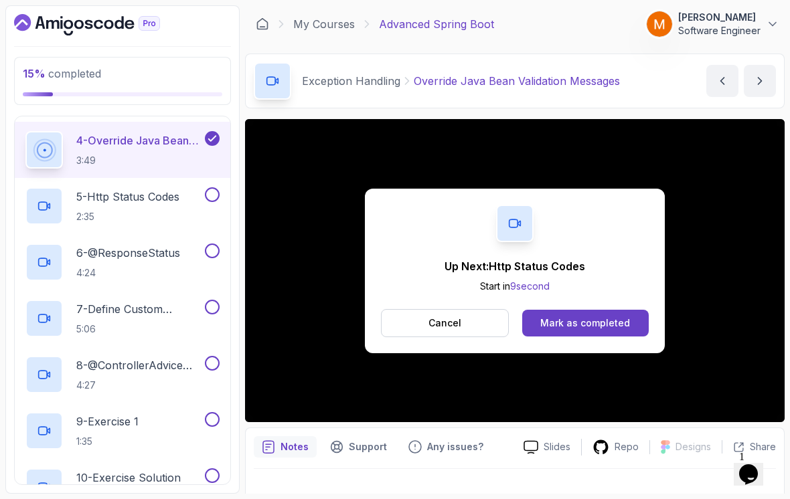
scroll to position [294, 0]
click at [110, 209] on p "2:35" at bounding box center [127, 215] width 103 height 13
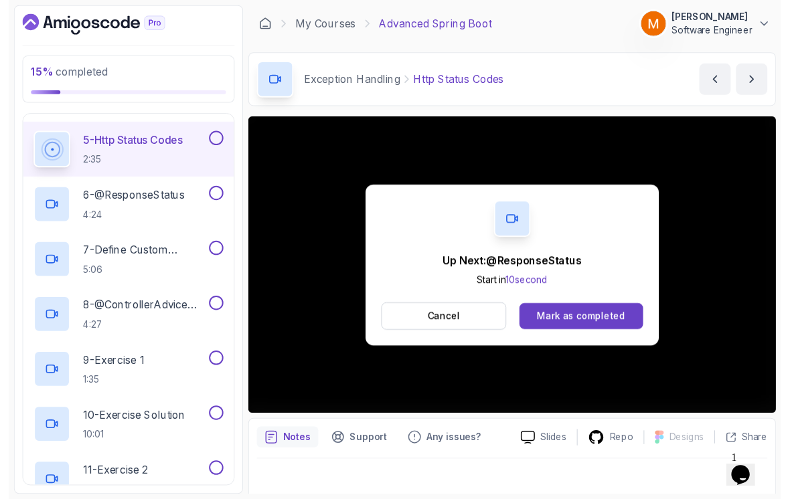
scroll to position [9, 0]
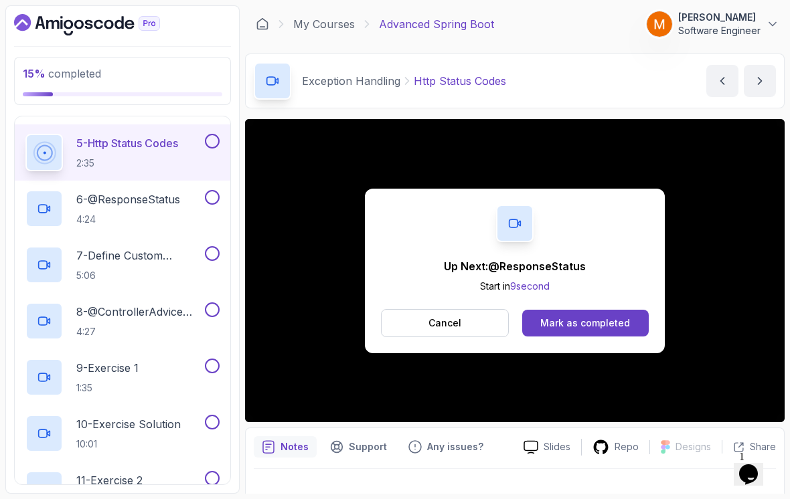
click at [209, 143] on button "5 - Http Status Codes 2:35" at bounding box center [122, 152] width 194 height 37
click at [217, 124] on div "5 - Http Status Codes 2:35" at bounding box center [122, 152] width 215 height 56
click at [210, 134] on button at bounding box center [212, 141] width 15 height 15
click at [102, 201] on h2 "6 - @ResponseStatus 4:24" at bounding box center [128, 208] width 104 height 35
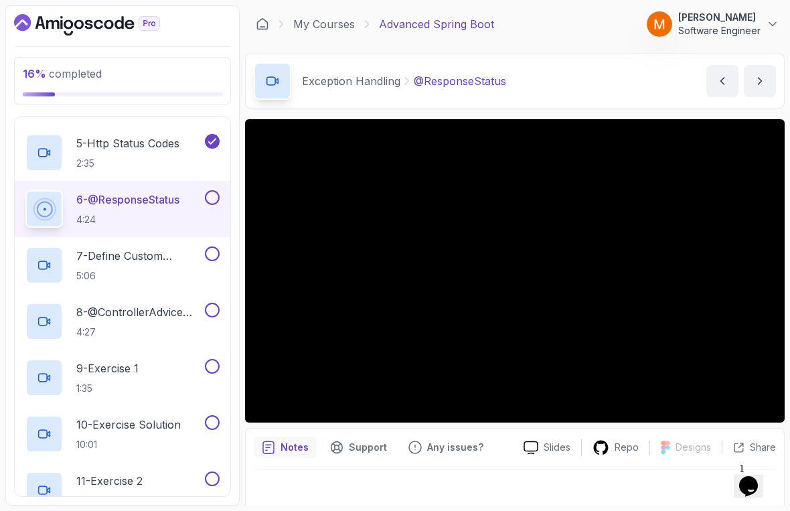
click at [17, 476] on html "16 % completed 1 - Intro 2 - Java Bean Validation 3 - Exception Handling 1 - We…" at bounding box center [395, 255] width 790 height 511
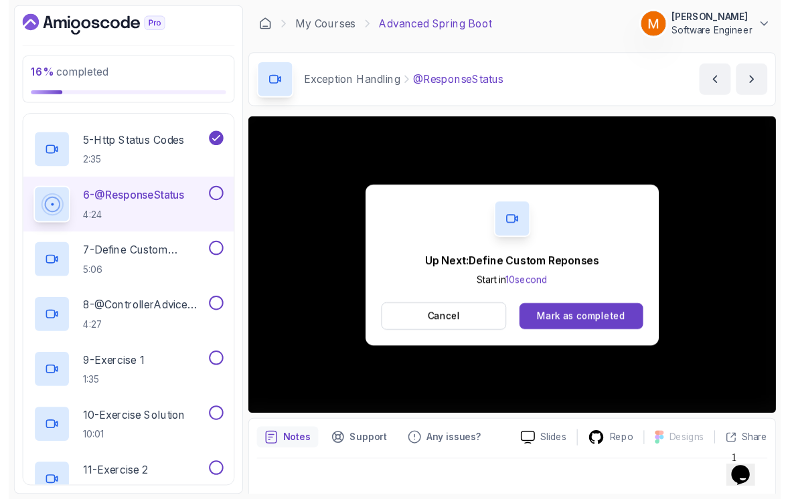
scroll to position [9, 0]
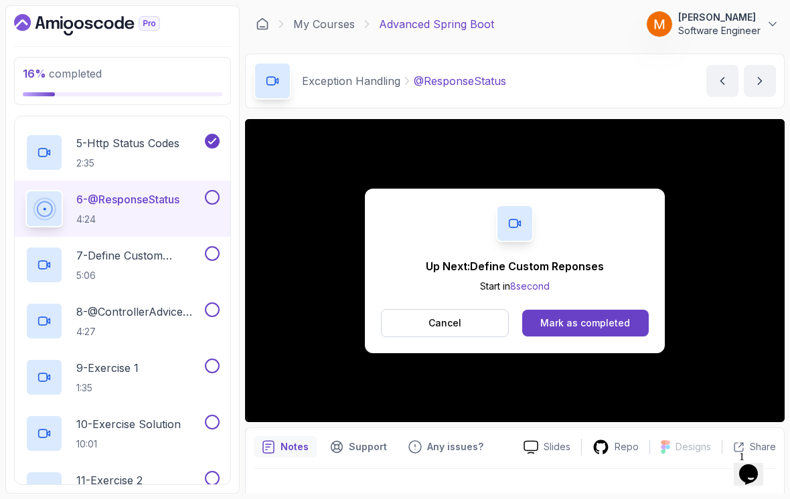
click at [207, 193] on button at bounding box center [212, 197] width 15 height 15
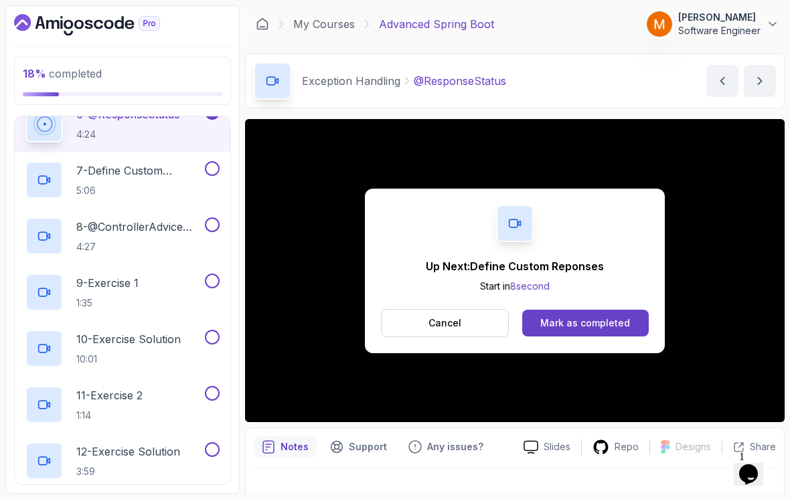
scroll to position [433, 0]
click at [98, 173] on h2 "7 - Define Custom Reponses 5:06" at bounding box center [139, 178] width 126 height 35
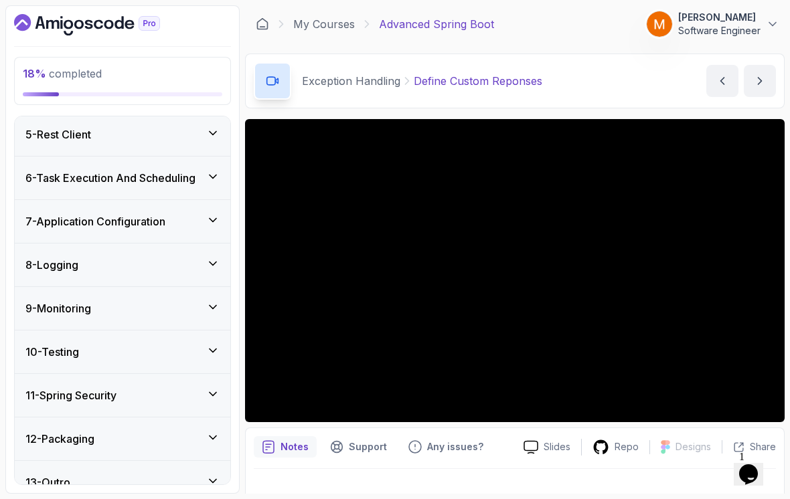
scroll to position [907, 0]
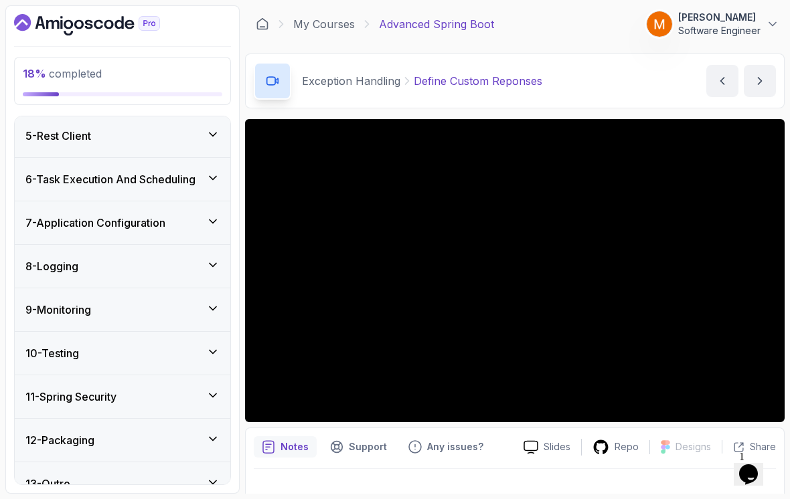
click at [111, 464] on div "13 - Outro" at bounding box center [122, 483] width 215 height 43
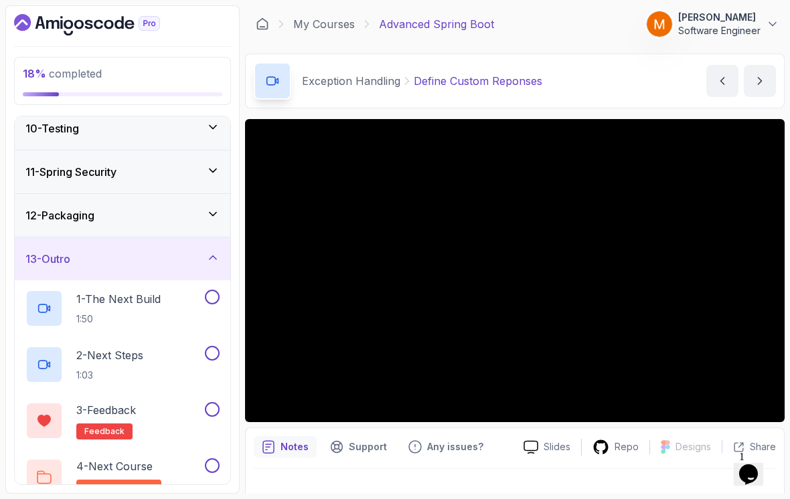
scroll to position [401, 0]
click at [122, 296] on p "1 - The Next Build" at bounding box center [118, 299] width 84 height 16
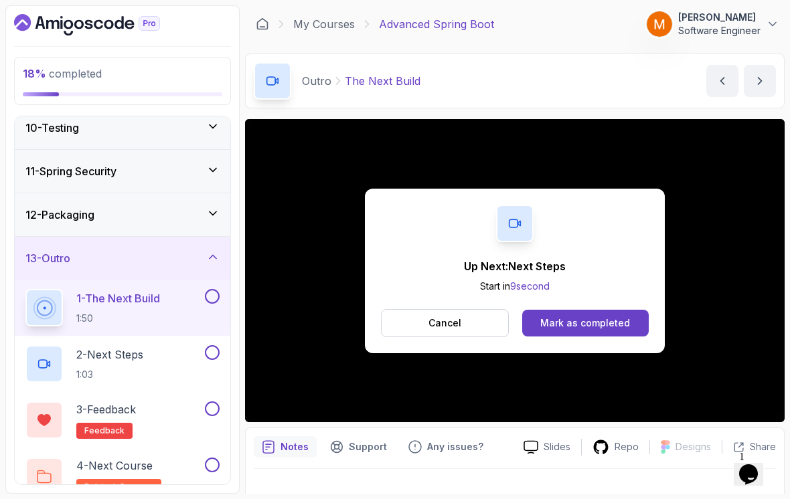
scroll to position [401, 0]
click at [205, 291] on button at bounding box center [212, 297] width 15 height 15
click at [143, 347] on p "2 - Next Steps" at bounding box center [109, 355] width 67 height 16
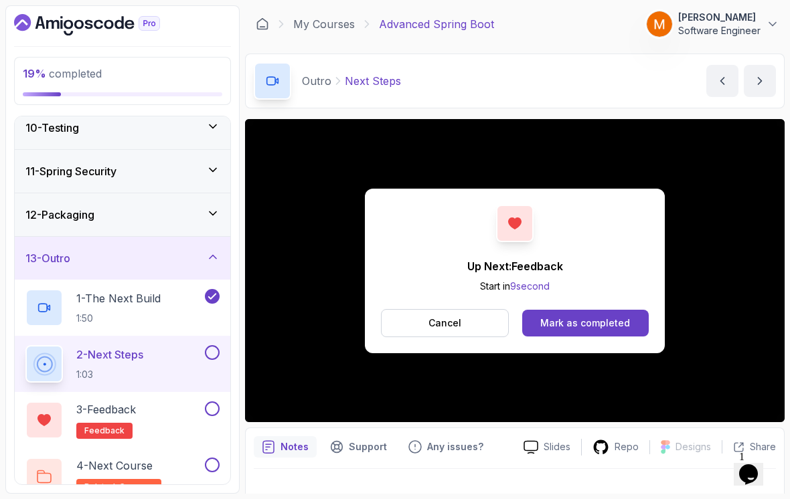
scroll to position [401, 0]
click at [213, 349] on button at bounding box center [212, 353] width 15 height 15
click at [136, 410] on h2 "3 - Feedback feedback" at bounding box center [106, 420] width 60 height 37
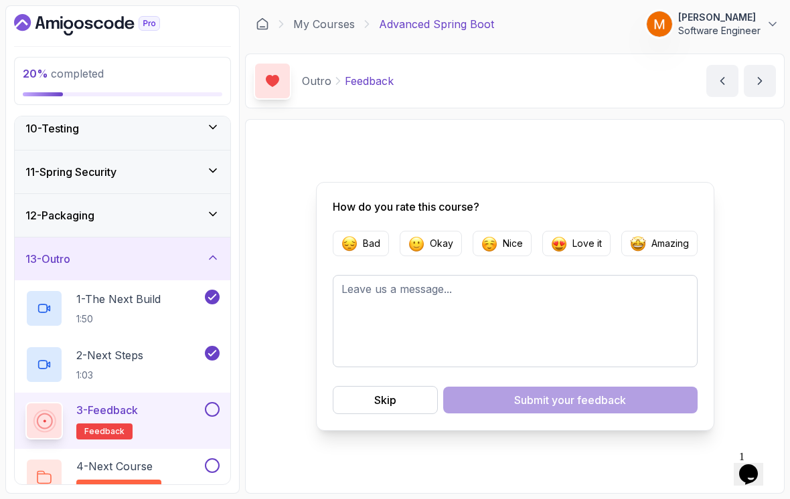
click at [210, 406] on button at bounding box center [212, 409] width 15 height 15
click at [161, 458] on div "4 - Next Course related-courses" at bounding box center [113, 476] width 177 height 37
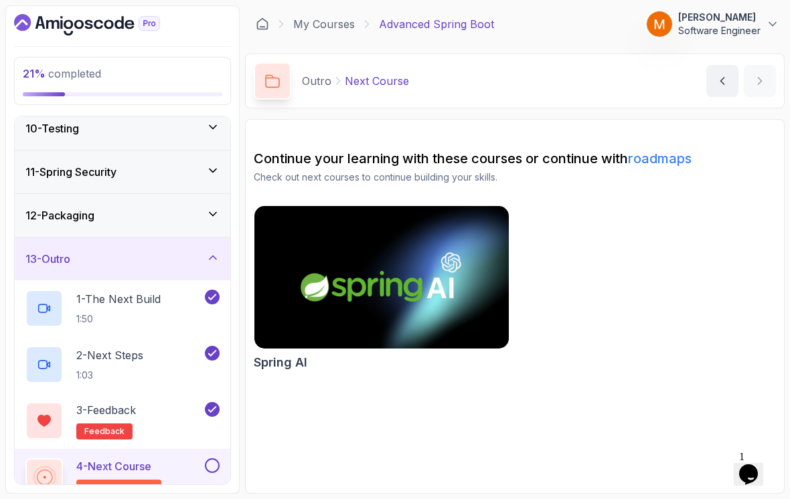
click at [208, 460] on button at bounding box center [212, 465] width 15 height 15
click at [77, 253] on div "13 - Outro" at bounding box center [122, 259] width 194 height 16
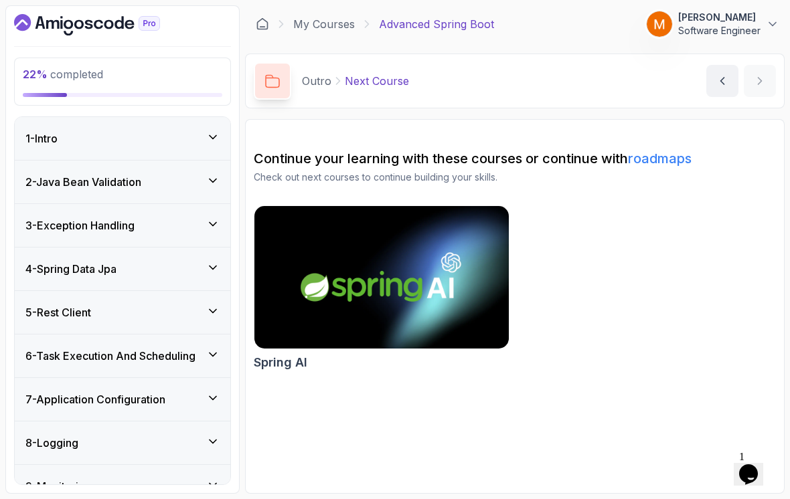
click at [61, 224] on h3 "3 - Exception Handling" at bounding box center [79, 225] width 109 height 16
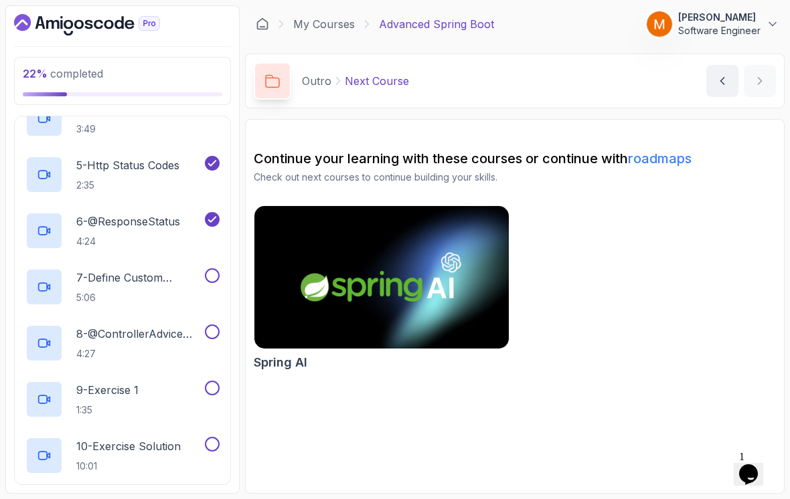
scroll to position [325, 0]
click at [118, 276] on h2 "7 - Define Custom Reponses 5:06" at bounding box center [139, 286] width 126 height 35
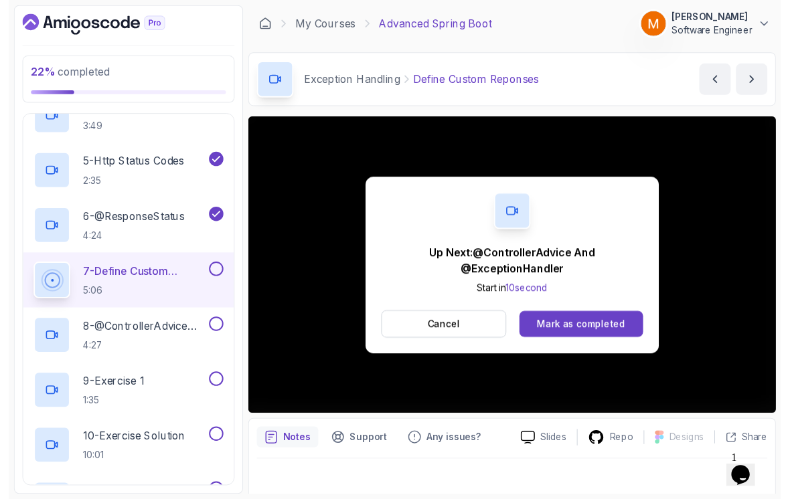
scroll to position [9, 0]
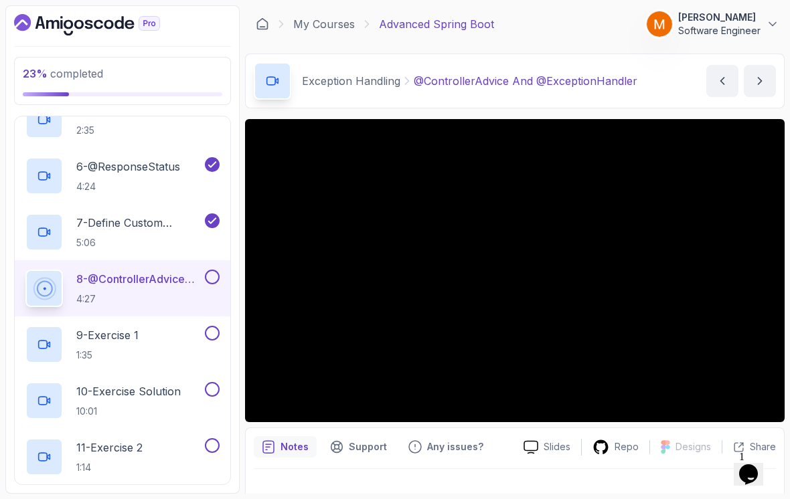
scroll to position [383, 0]
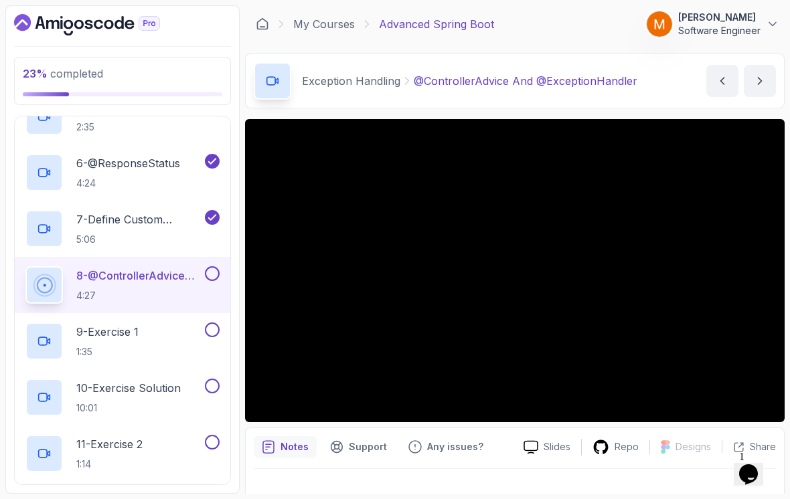
click at [110, 289] on p "4:27" at bounding box center [139, 295] width 126 height 13
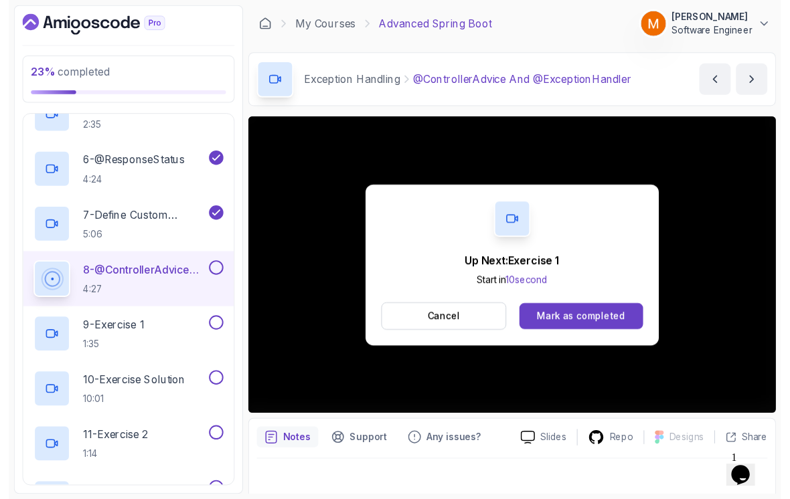
scroll to position [9, 0]
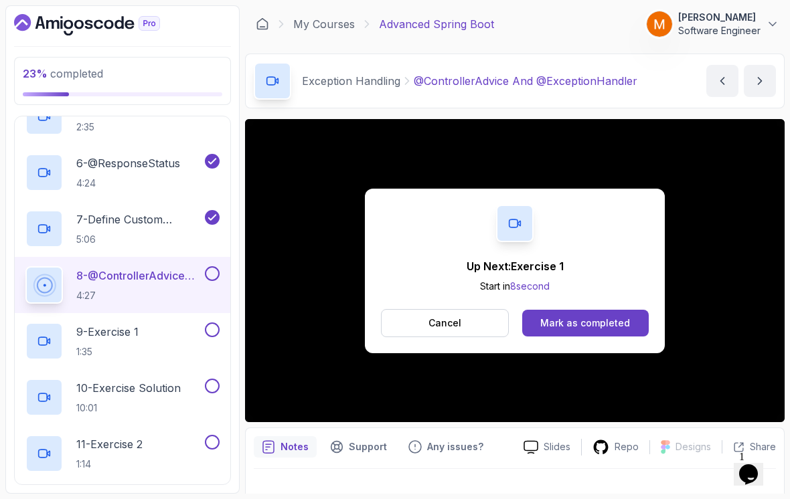
click at [209, 270] on button at bounding box center [212, 273] width 15 height 15
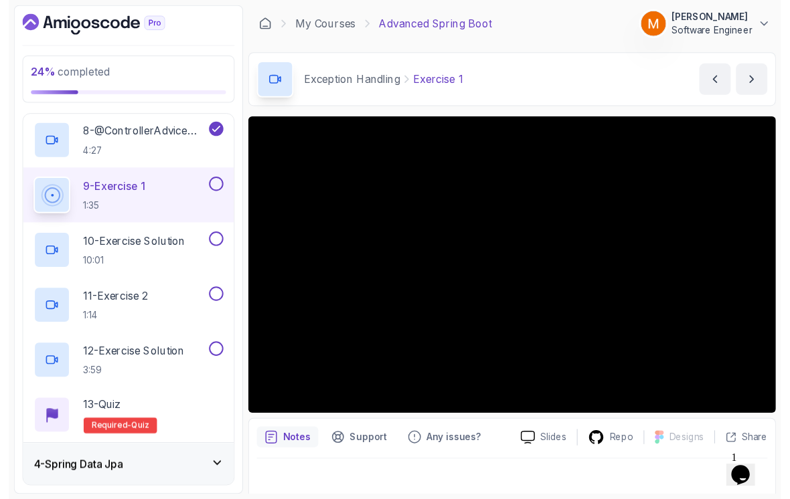
scroll to position [9, 0]
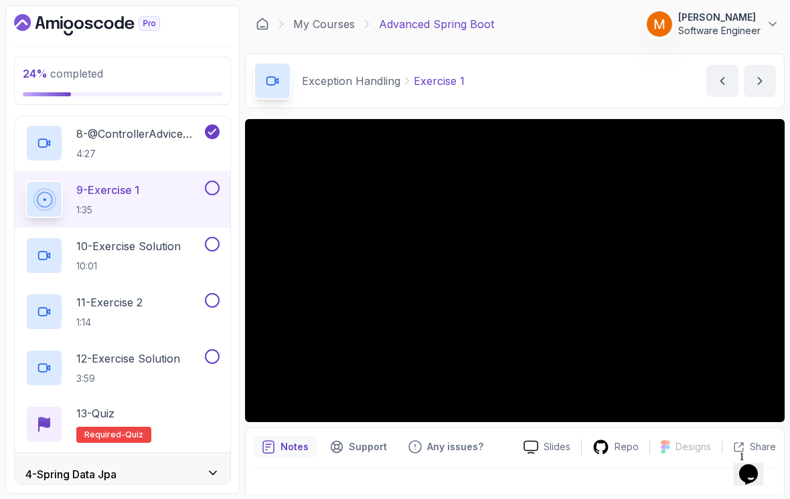
click at [212, 181] on button at bounding box center [212, 188] width 15 height 15
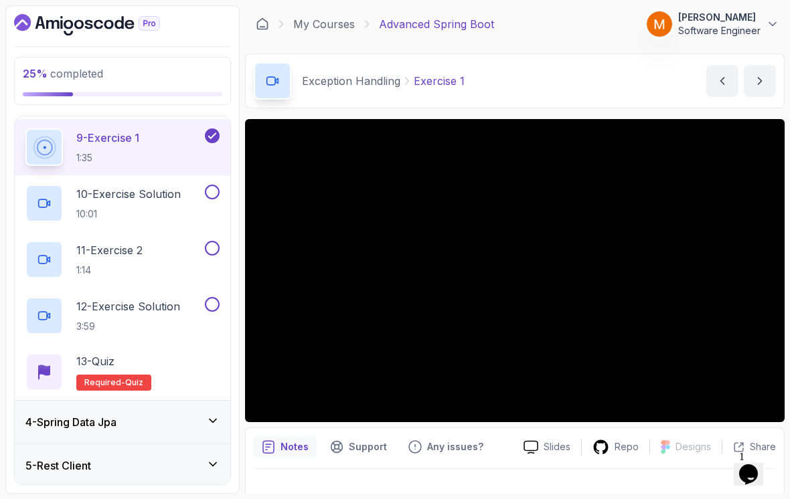
scroll to position [578, 0]
click at [127, 206] on p "10:01" at bounding box center [128, 212] width 104 height 13
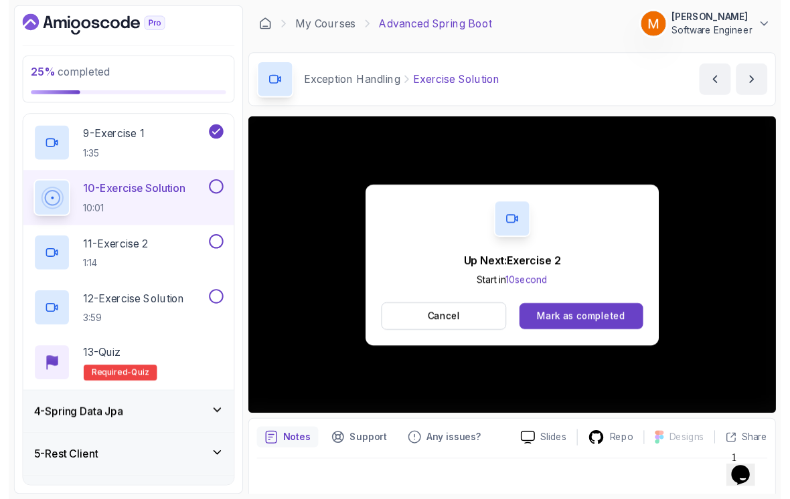
scroll to position [9, 0]
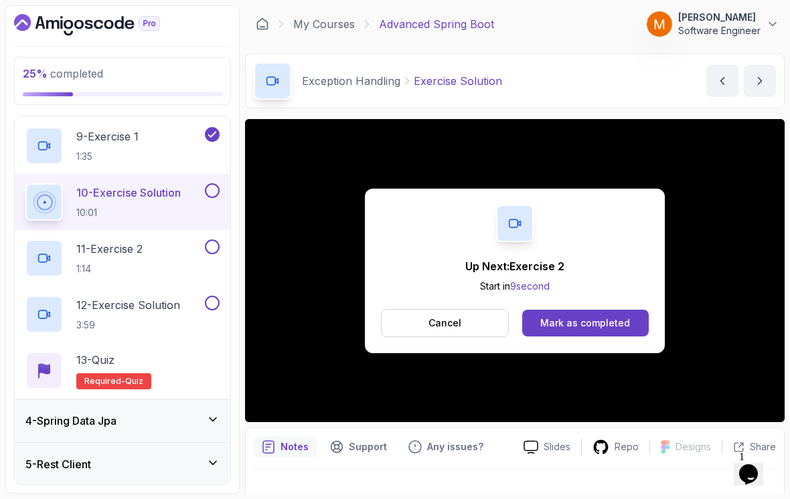
click at [211, 184] on button at bounding box center [212, 190] width 15 height 15
click at [126, 352] on div "13 - Quiz" at bounding box center [113, 360] width 75 height 16
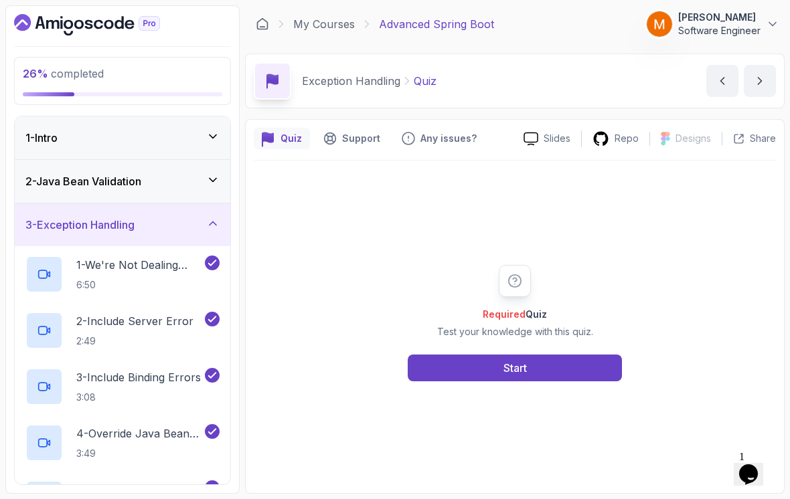
click at [62, 177] on h3 "2 - Java Bean Validation" at bounding box center [83, 181] width 116 height 16
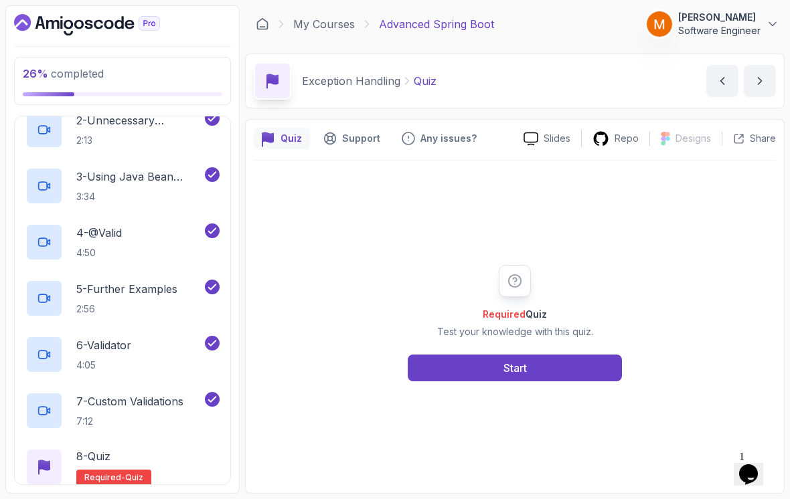
scroll to position [219, 0]
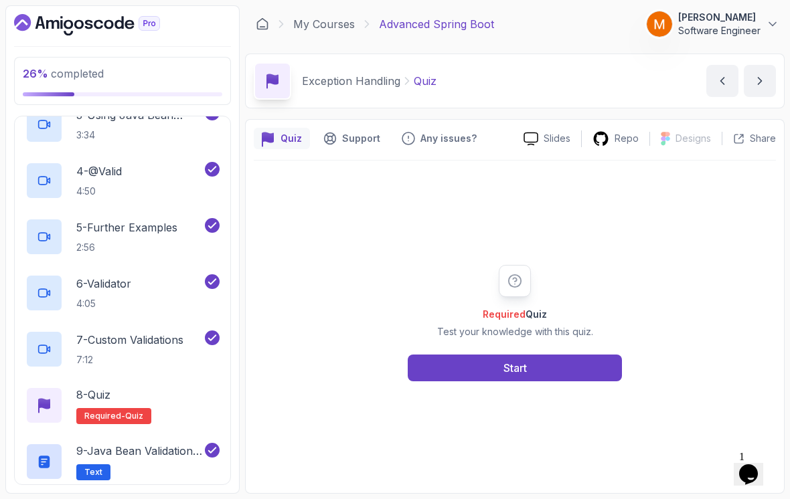
click at [158, 405] on div "8 - Quiz Required- quiz" at bounding box center [122, 405] width 194 height 37
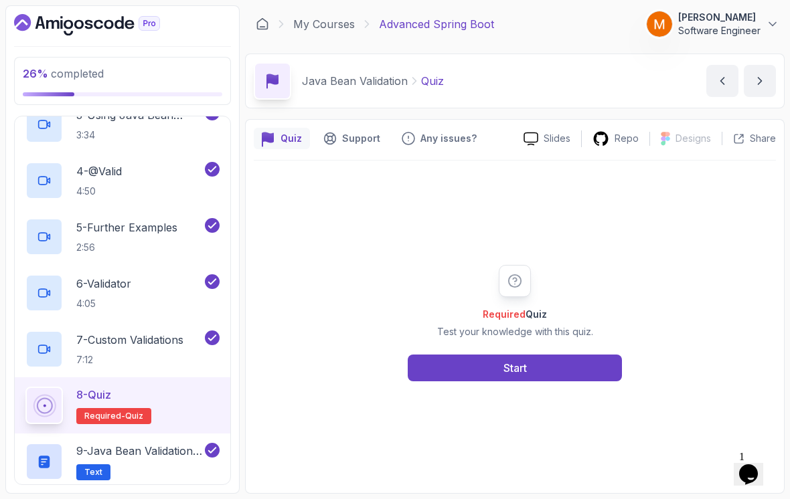
click at [193, 397] on div "8 - Quiz Required- quiz" at bounding box center [122, 405] width 194 height 37
click at [416, 371] on button "Start" at bounding box center [515, 368] width 214 height 27
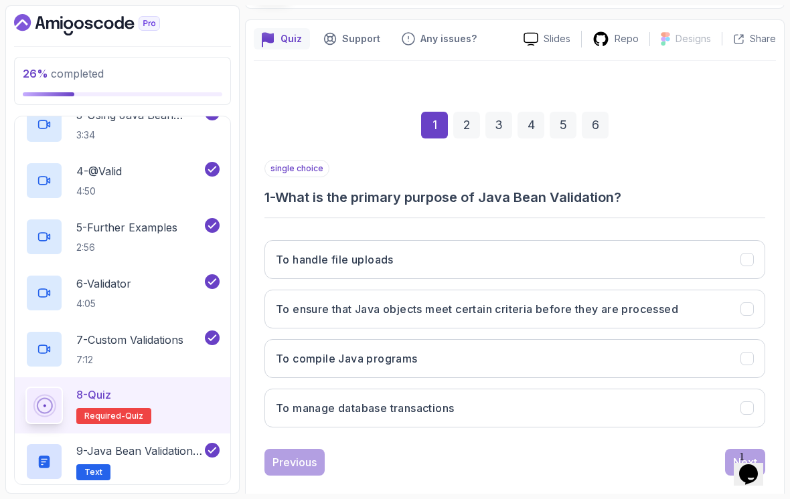
scroll to position [99, 0]
click at [347, 401] on h3 "To manage database transactions" at bounding box center [365, 409] width 178 height 16
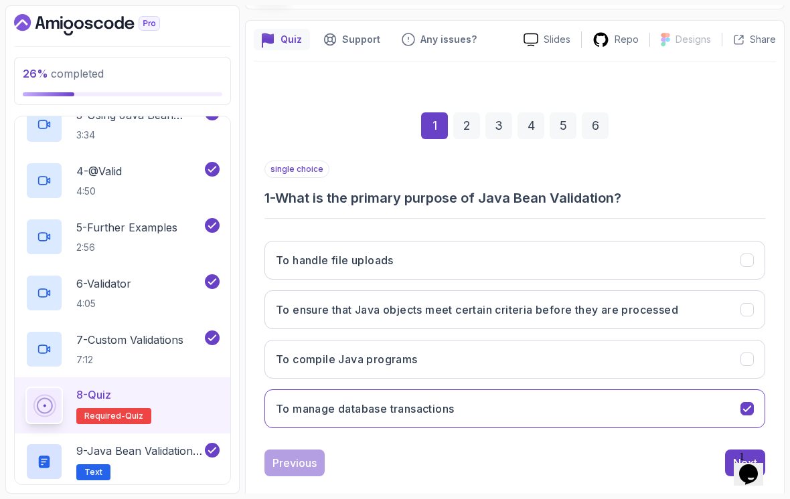
click at [730, 450] on button "Next" at bounding box center [745, 463] width 40 height 27
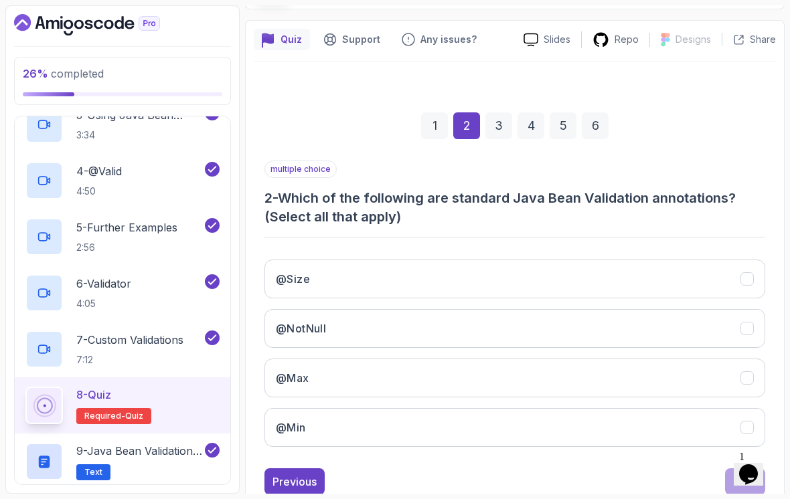
click at [591, 359] on button "@Max" at bounding box center [514, 378] width 501 height 39
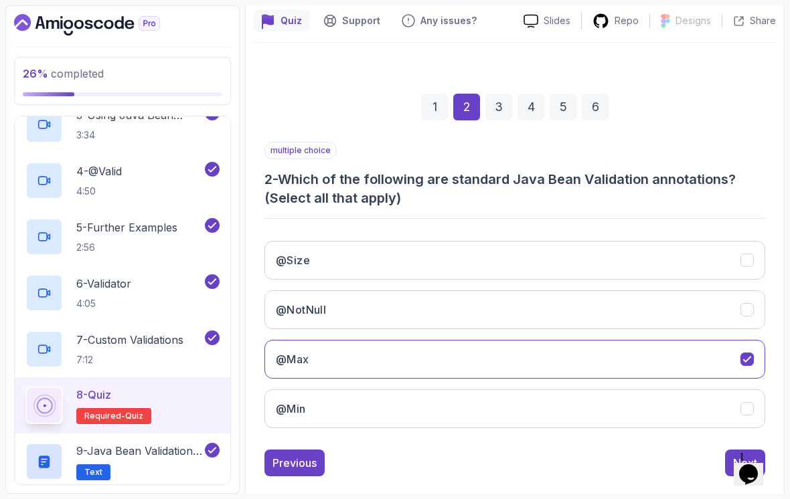
click at [732, 450] on button "Next" at bounding box center [745, 463] width 40 height 27
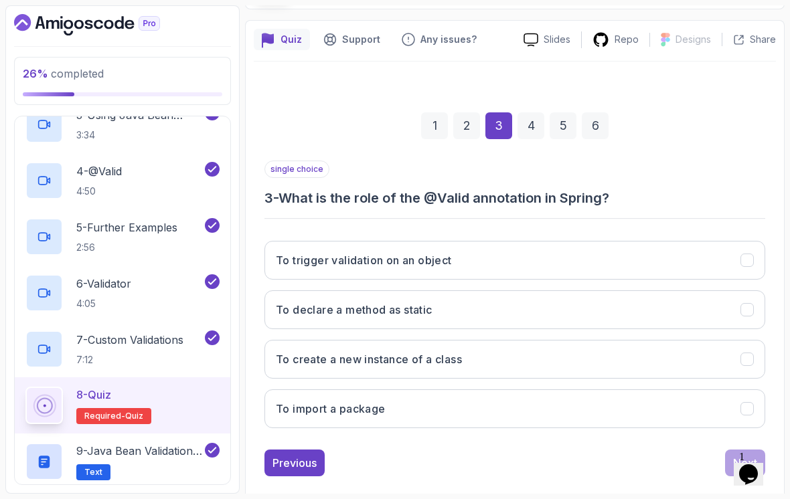
click at [704, 308] on button "To declare a method as static" at bounding box center [514, 309] width 501 height 39
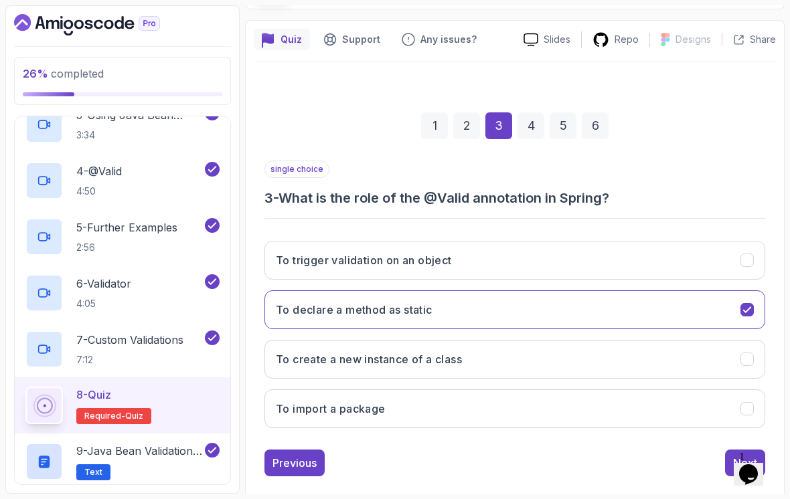
click at [731, 450] on button "Next" at bounding box center [745, 463] width 40 height 27
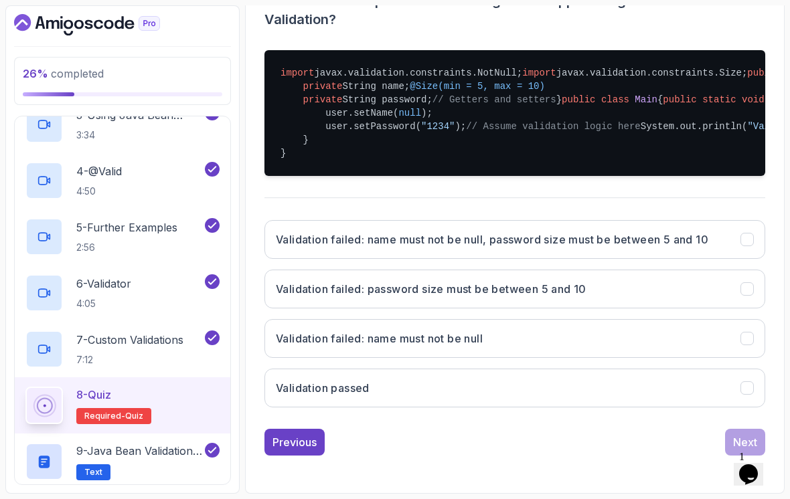
scroll to position [476, 0]
click at [743, 295] on icon "Validation failed: password size must be between 5 and 10" at bounding box center [747, 289] width 12 height 12
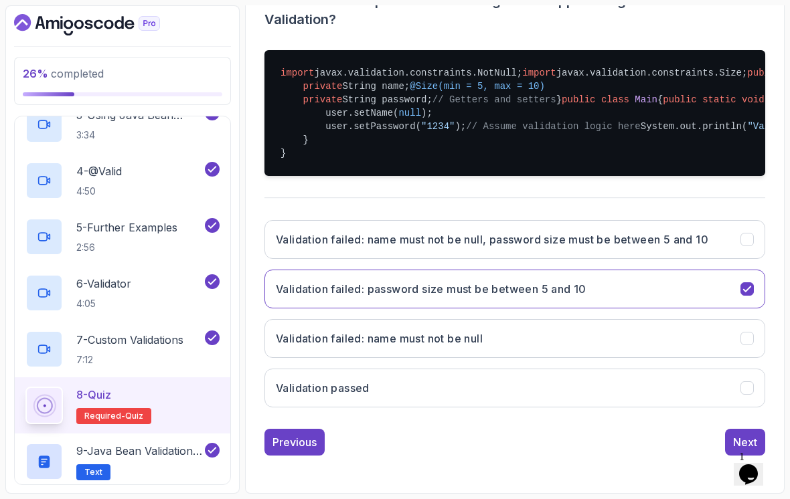
click at [727, 443] on button "Next" at bounding box center [745, 442] width 40 height 27
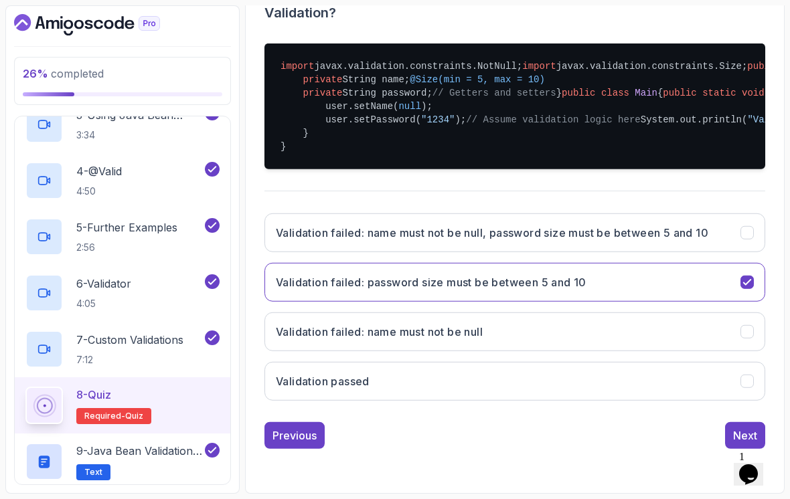
scroll to position [118, 0]
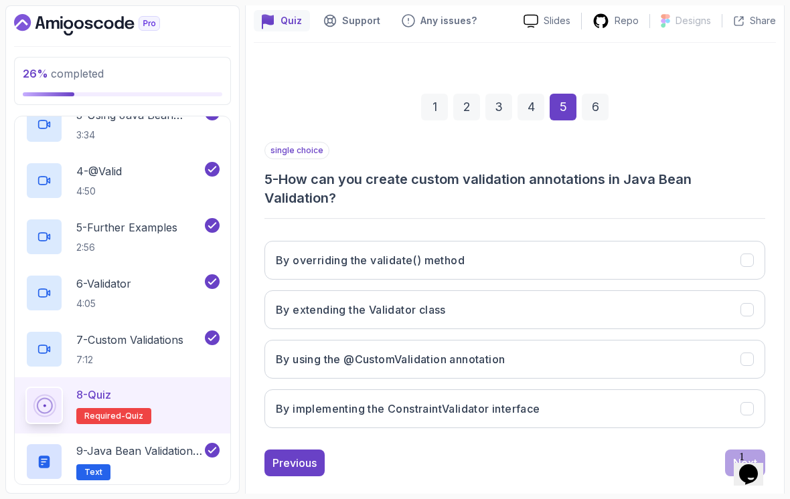
click at [690, 349] on button "By using the @CustomValidation annotation" at bounding box center [514, 359] width 501 height 39
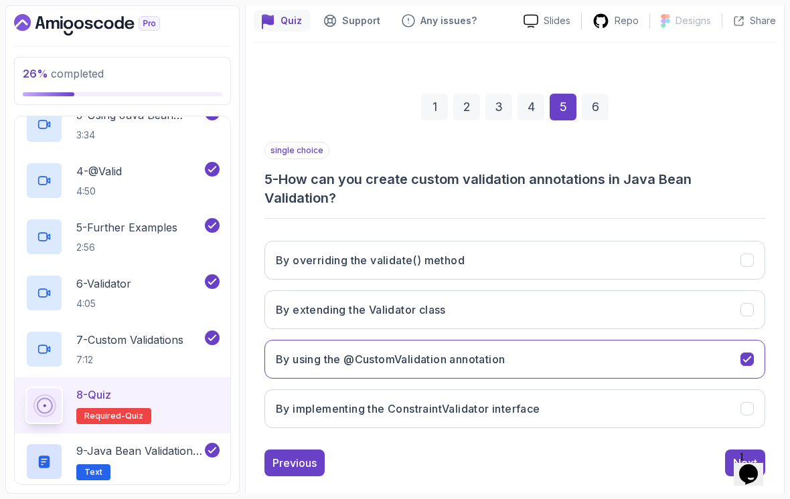
click at [725, 450] on button "Next" at bounding box center [745, 463] width 40 height 27
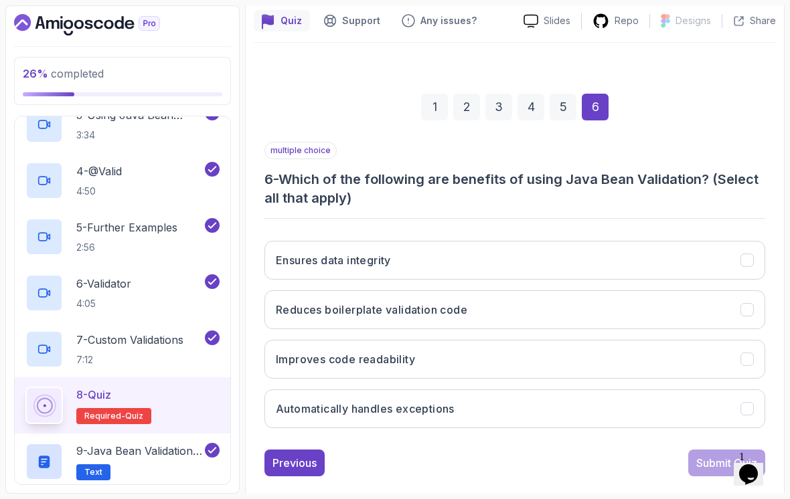
click at [720, 398] on button "Automatically handles exceptions" at bounding box center [514, 408] width 501 height 39
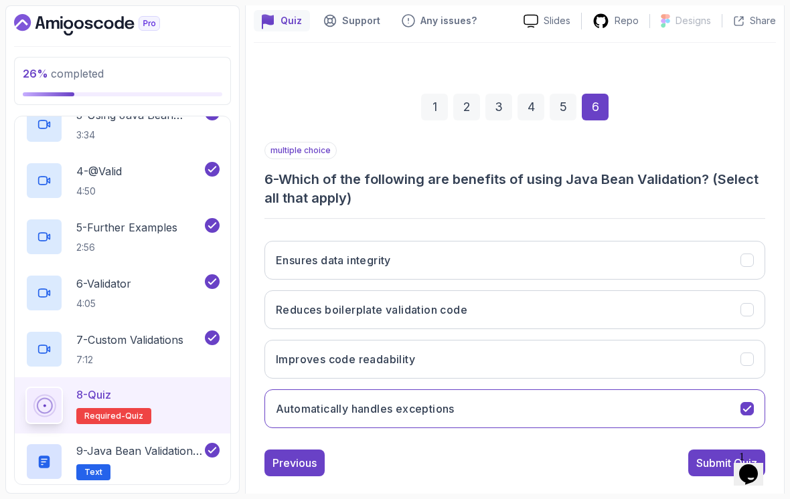
click at [709, 455] on div "Submit Quiz" at bounding box center [726, 463] width 61 height 16
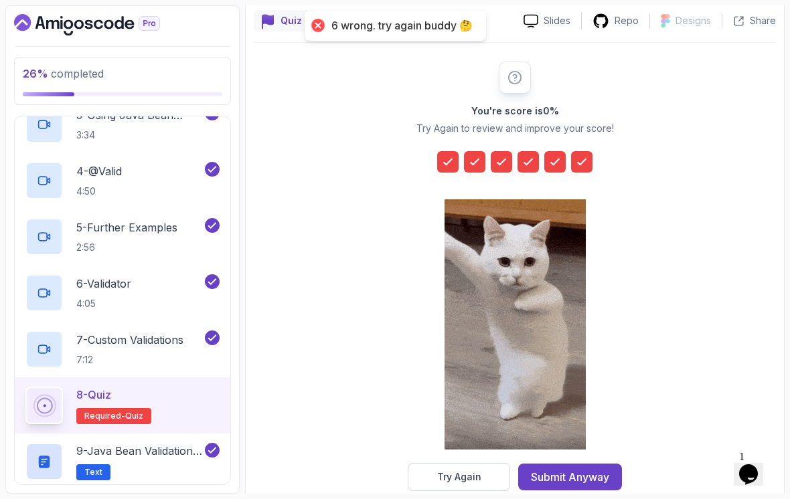
click at [602, 469] on div "Submit Anyway" at bounding box center [570, 477] width 78 height 16
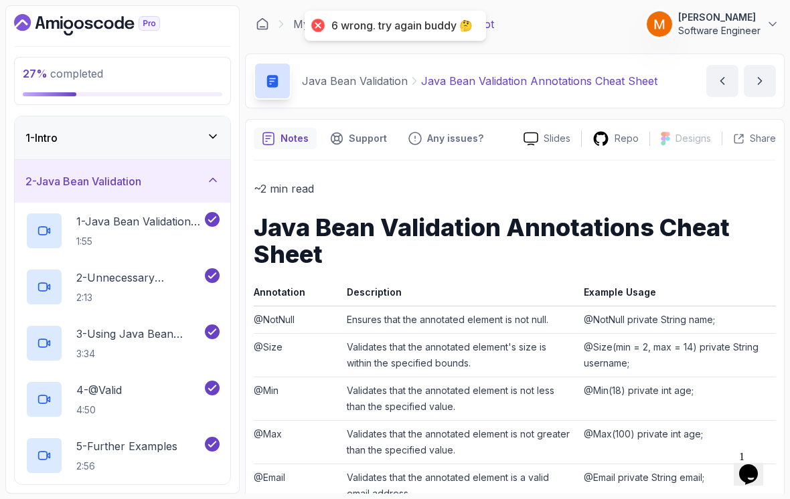
click at [69, 174] on h3 "2 - Java Bean Validation" at bounding box center [83, 181] width 116 height 16
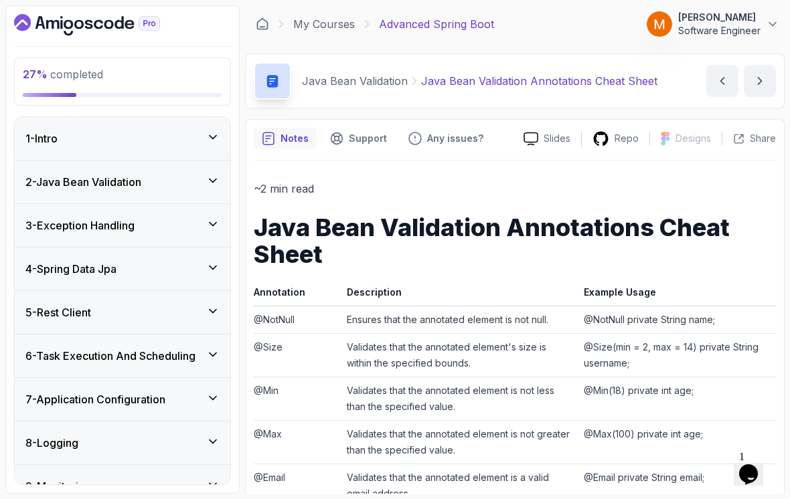
click at [60, 226] on div "3 - Exception Handling" at bounding box center [122, 225] width 215 height 43
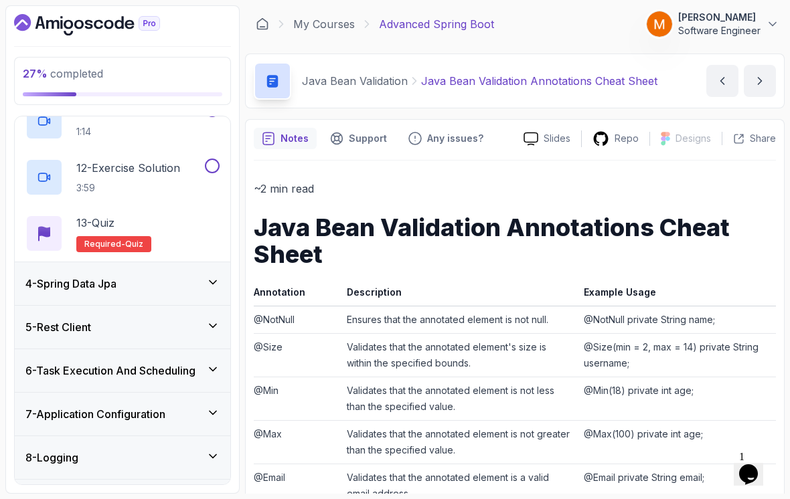
scroll to position [732, 0]
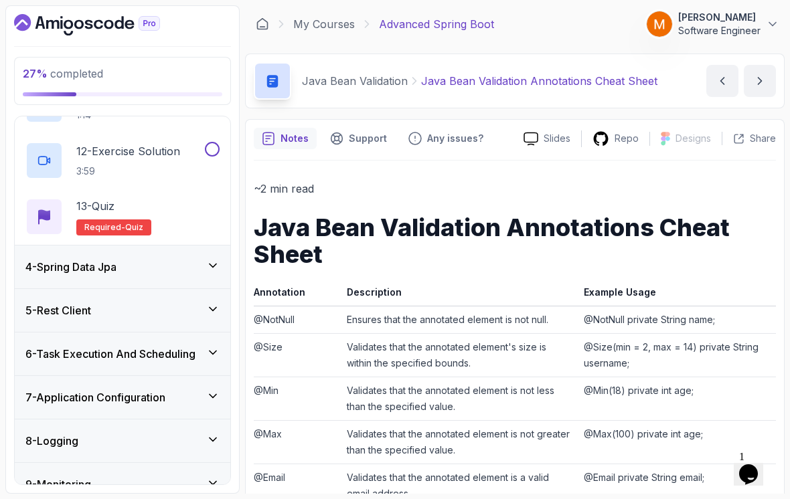
click at [101, 208] on h2 "13 - Quiz Required- quiz" at bounding box center [113, 216] width 75 height 37
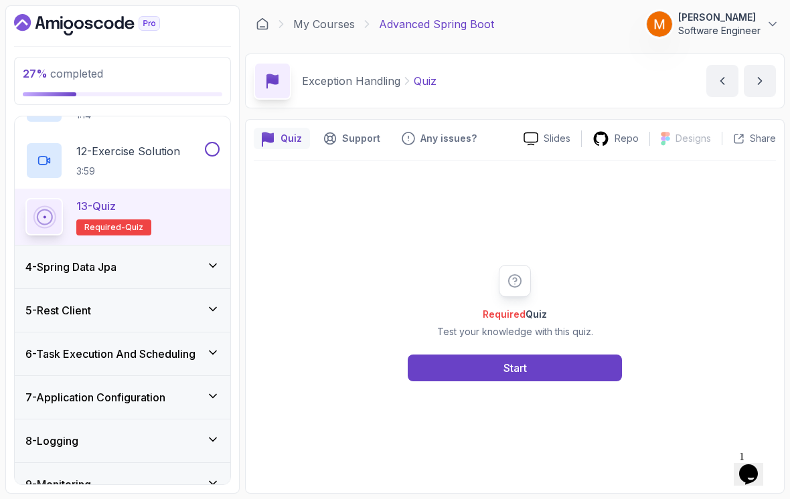
click at [593, 373] on button "Start" at bounding box center [515, 368] width 214 height 27
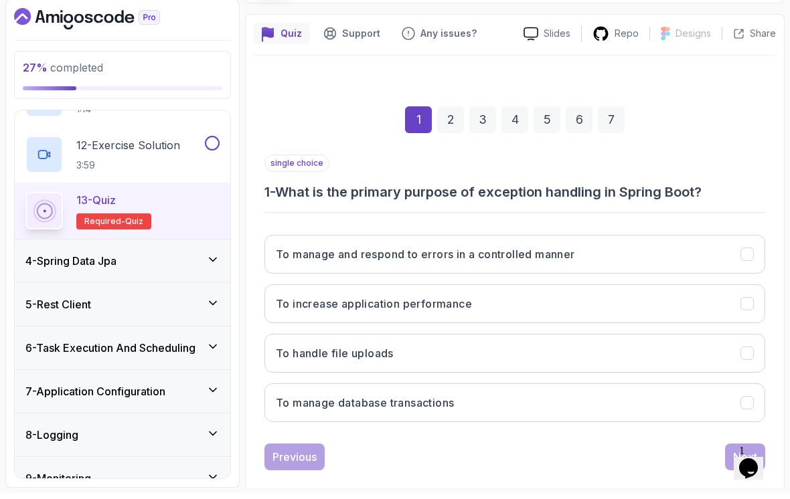
scroll to position [21, 0]
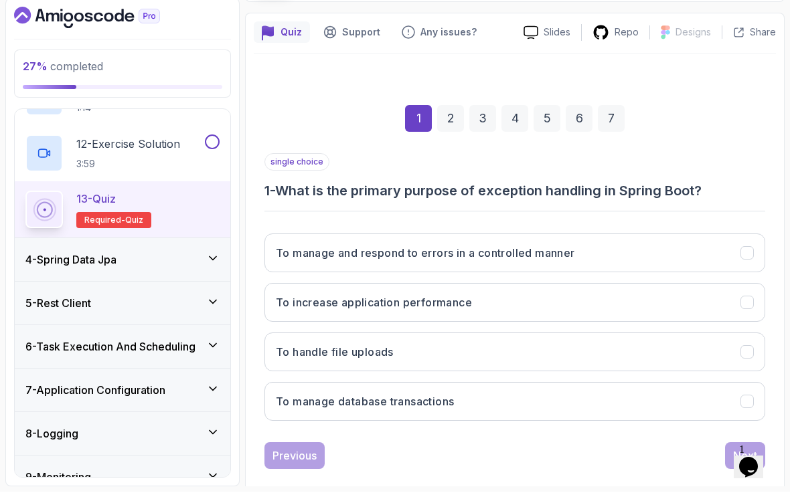
click at [745, 254] on icon "To manage and respond to errors in a controlled manner" at bounding box center [747, 260] width 12 height 12
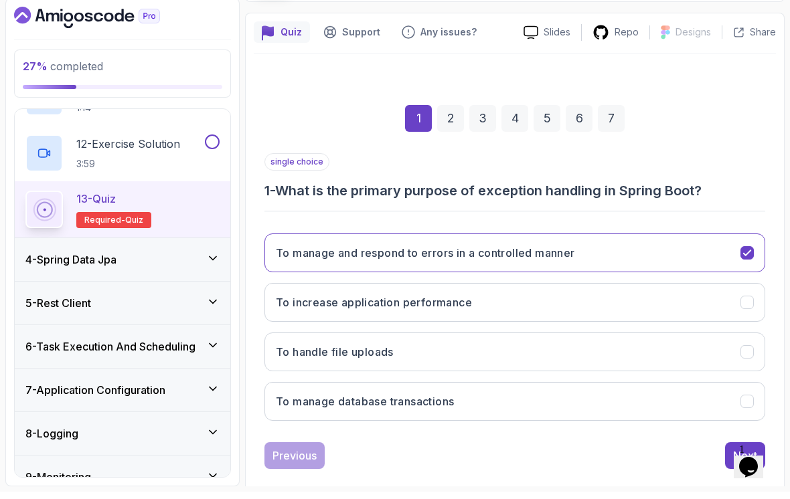
scroll to position [21, 0]
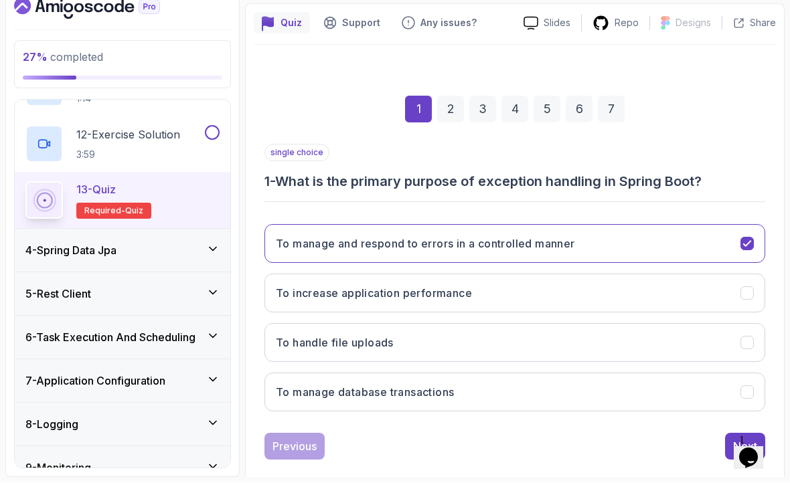
click at [733, 455] on div "Next" at bounding box center [745, 463] width 24 height 16
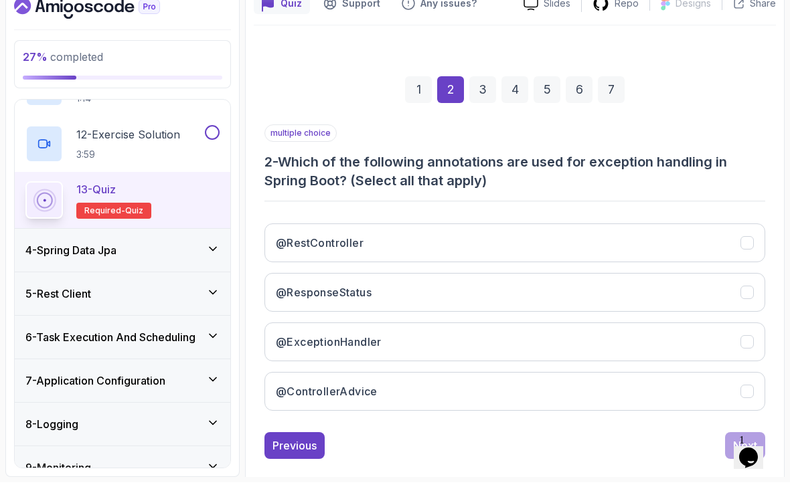
scroll to position [118, 0]
click at [675, 290] on button "@ResponseStatus" at bounding box center [514, 309] width 501 height 39
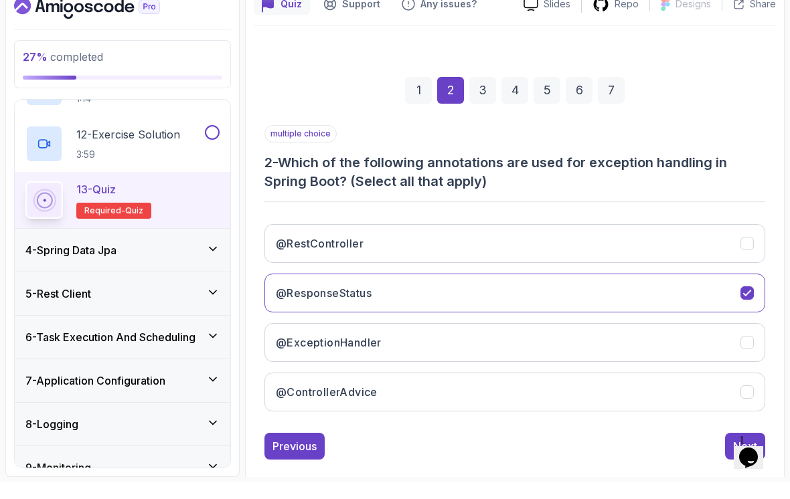
click at [649, 340] on button "@ExceptionHandler" at bounding box center [514, 359] width 501 height 39
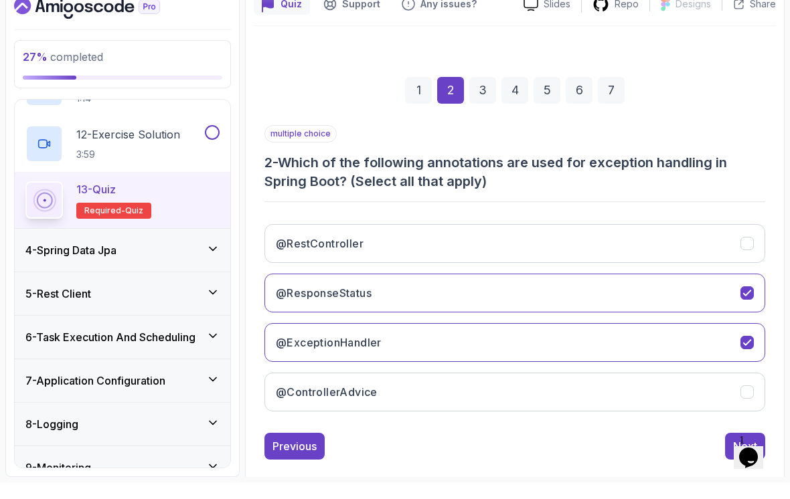
click at [658, 389] on button "@ControllerAdvice" at bounding box center [514, 408] width 501 height 39
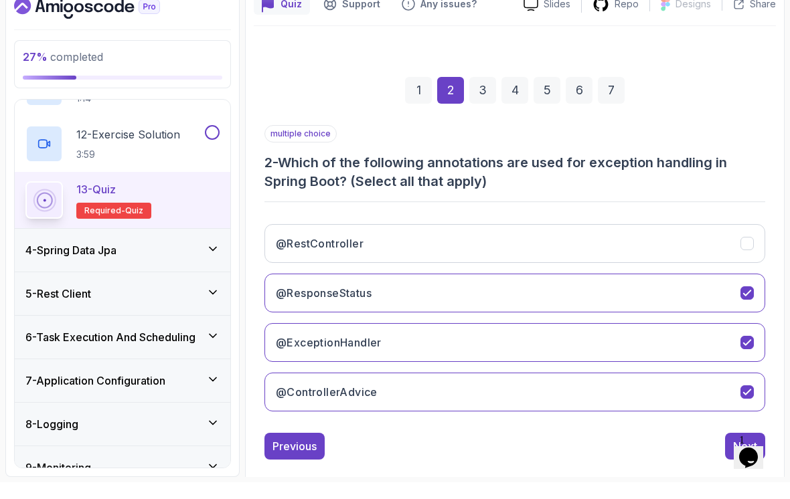
click at [732, 450] on button "Next" at bounding box center [745, 463] width 40 height 27
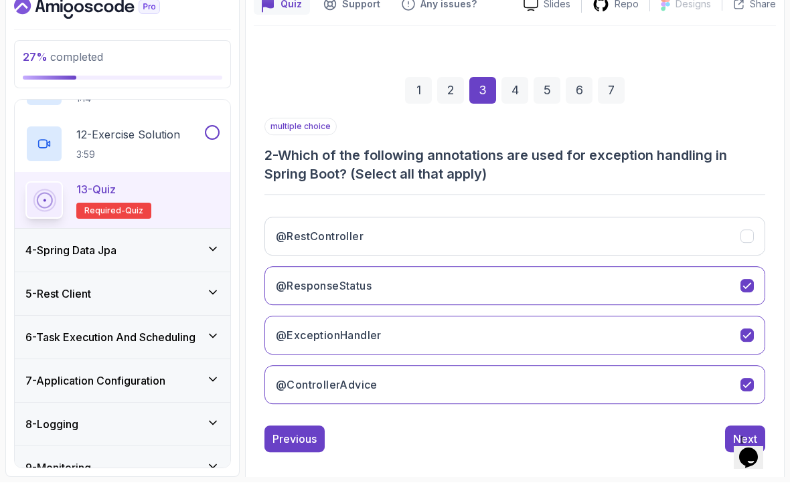
scroll to position [99, 0]
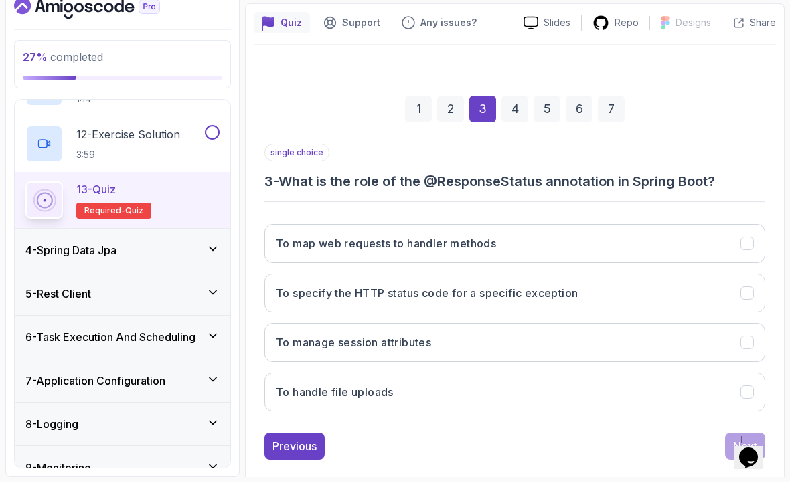
click at [661, 290] on button "To specify the HTTP status code for a specific exception" at bounding box center [514, 309] width 501 height 39
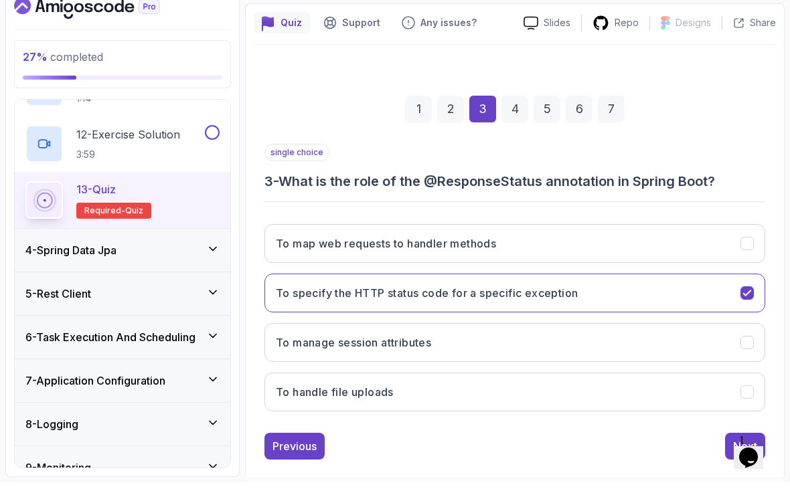
click at [729, 450] on button "Next" at bounding box center [745, 463] width 40 height 27
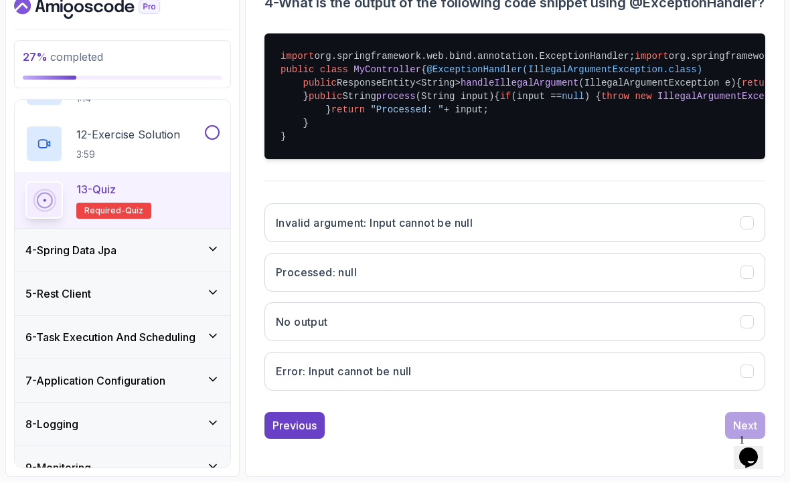
scroll to position [339, 0]
click at [631, 259] on button "Invalid argument: Input cannot be null" at bounding box center [514, 239] width 501 height 39
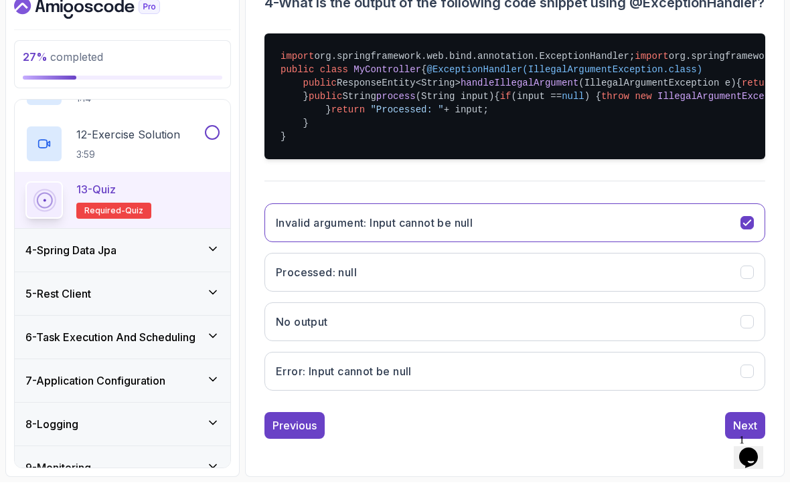
click at [729, 429] on button "Next" at bounding box center [745, 442] width 40 height 27
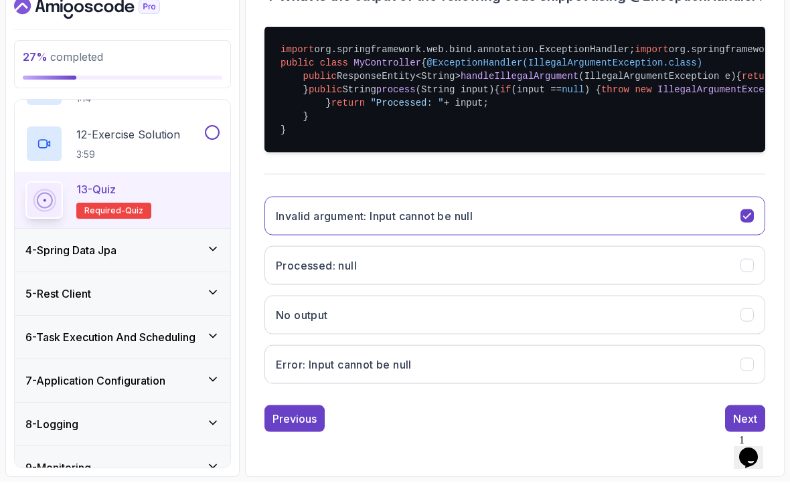
scroll to position [99, 0]
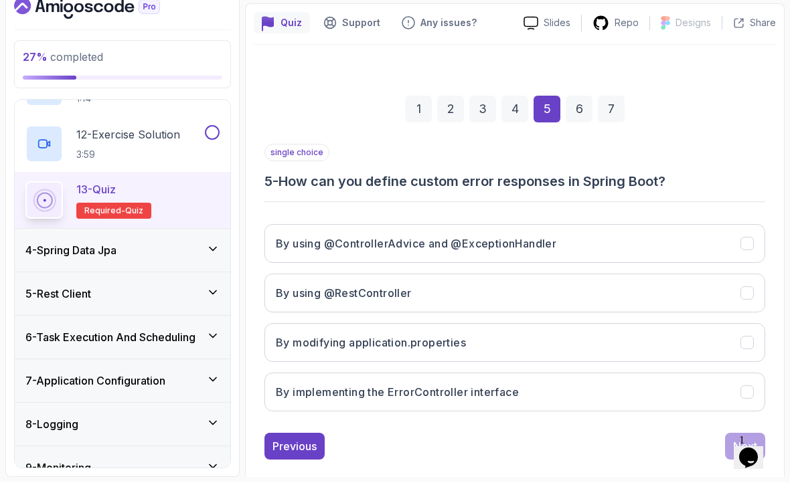
click at [648, 241] on button "By using @ControllerAdvice and @ExceptionHandler" at bounding box center [514, 260] width 501 height 39
click at [737, 455] on div "Next" at bounding box center [745, 463] width 24 height 16
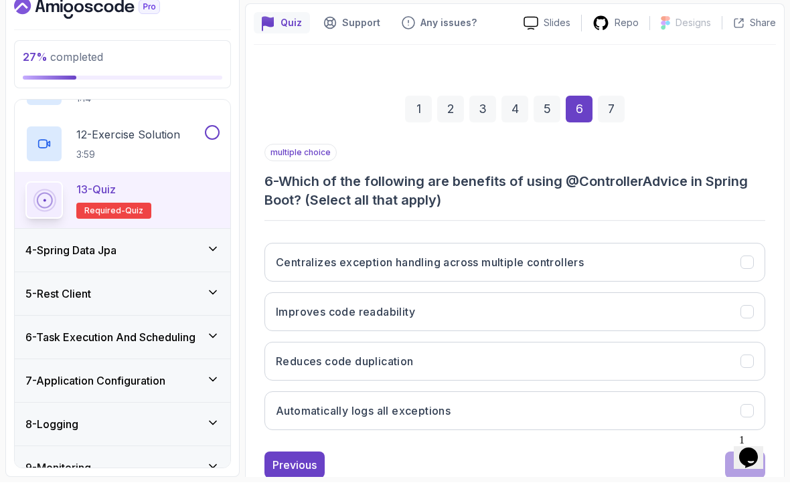
click at [683, 260] on button "Centralizes exception handling across multiple controllers" at bounding box center [514, 279] width 501 height 39
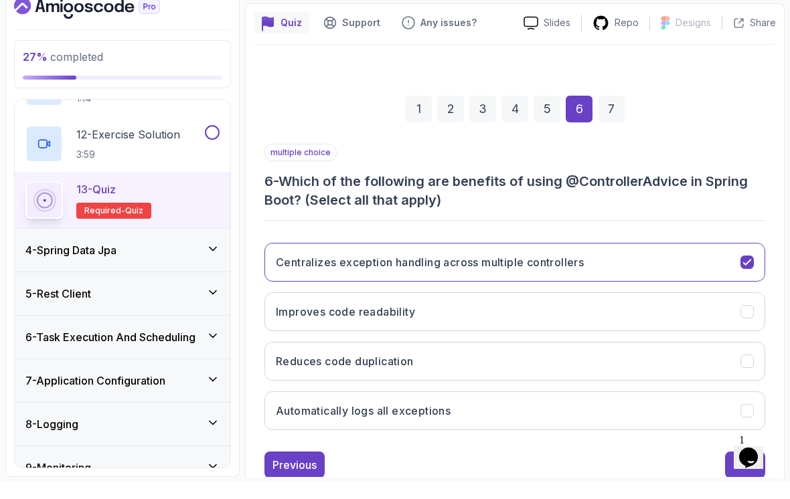
click at [657, 309] on button "Improves code readability" at bounding box center [514, 328] width 501 height 39
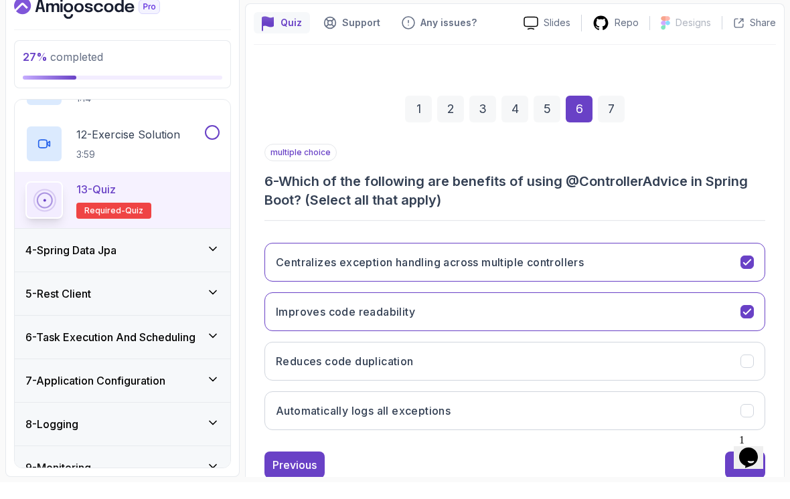
click at [652, 309] on button "Improves code readability" at bounding box center [514, 328] width 501 height 39
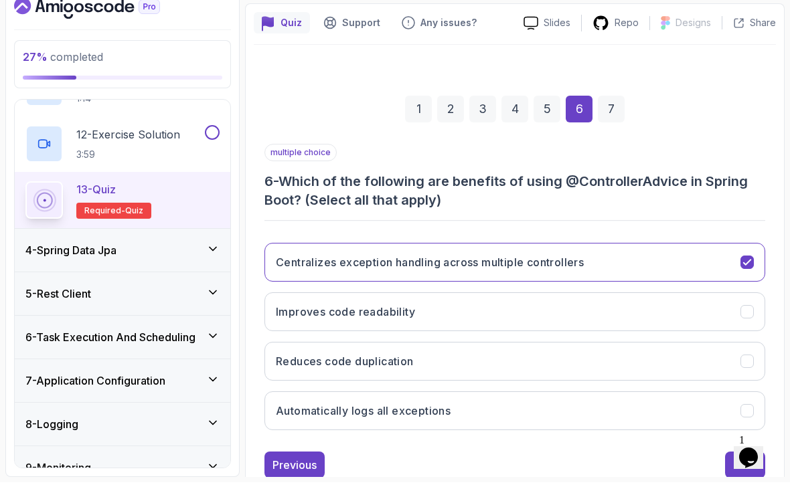
click at [683, 309] on button "Improves code readability" at bounding box center [514, 328] width 501 height 39
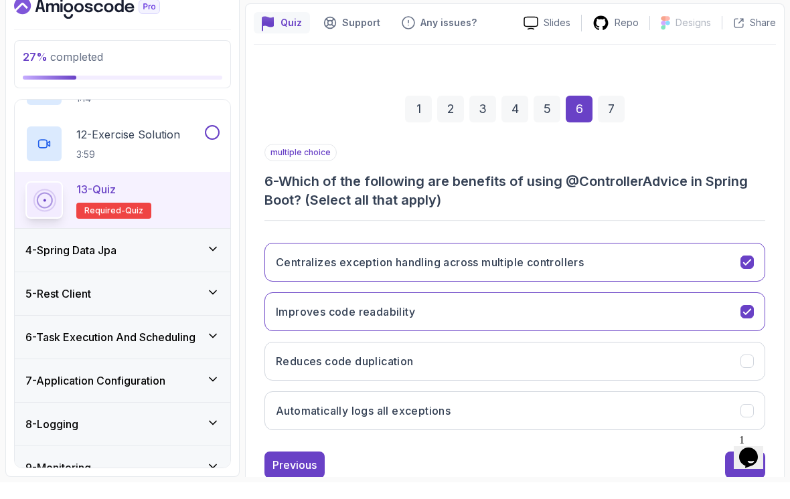
click at [676, 309] on button "Improves code readability" at bounding box center [514, 328] width 501 height 39
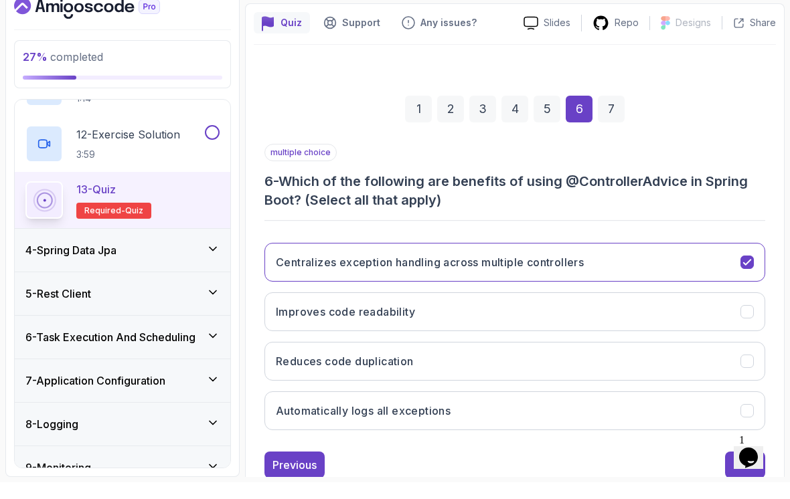
click at [641, 408] on button "Automatically logs all exceptions" at bounding box center [514, 427] width 501 height 39
click at [677, 408] on button "Automatically logs all exceptions" at bounding box center [514, 427] width 501 height 39
click at [699, 359] on button "Reduces code duplication" at bounding box center [514, 378] width 501 height 39
click at [704, 309] on button "Improves code readability" at bounding box center [514, 328] width 501 height 39
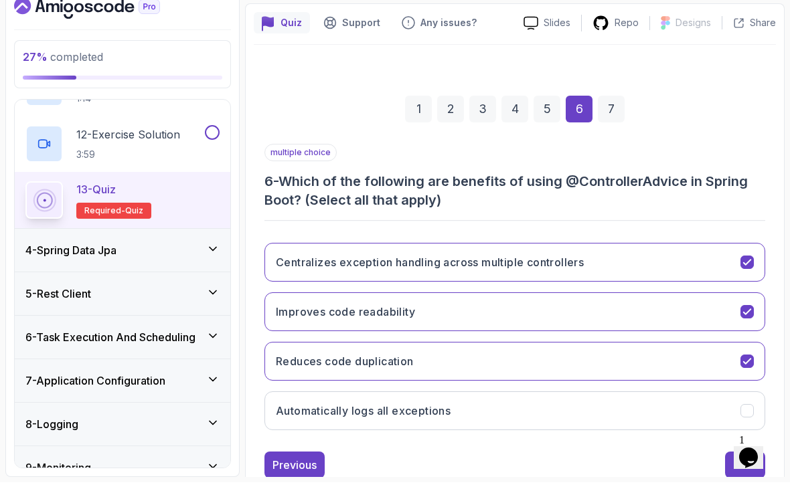
click at [728, 468] on button "Next" at bounding box center [745, 481] width 40 height 27
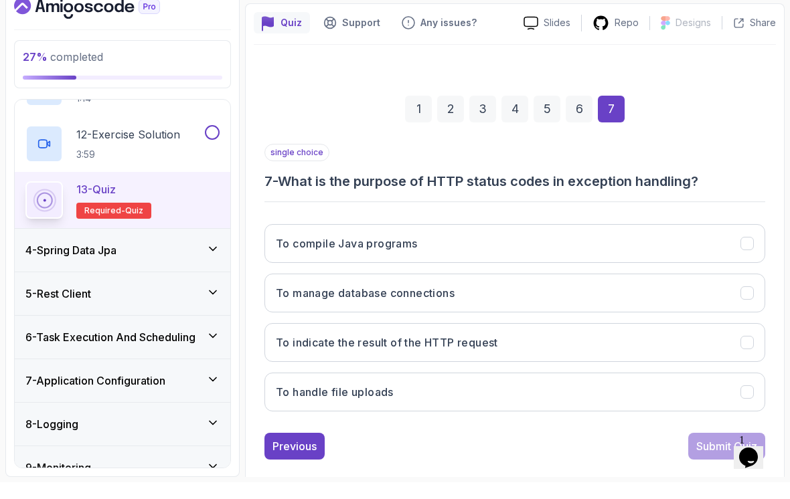
click at [638, 340] on button "To indicate the result of the HTTP request" at bounding box center [514, 359] width 501 height 39
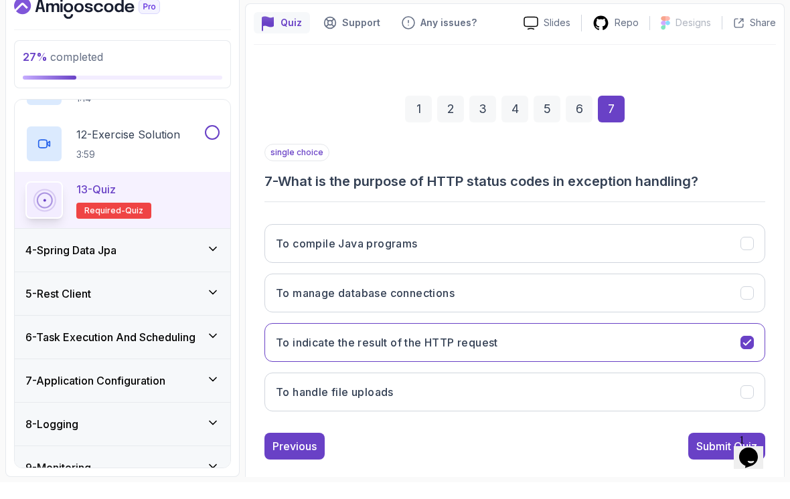
click at [713, 455] on div "Submit Quiz" at bounding box center [726, 463] width 61 height 16
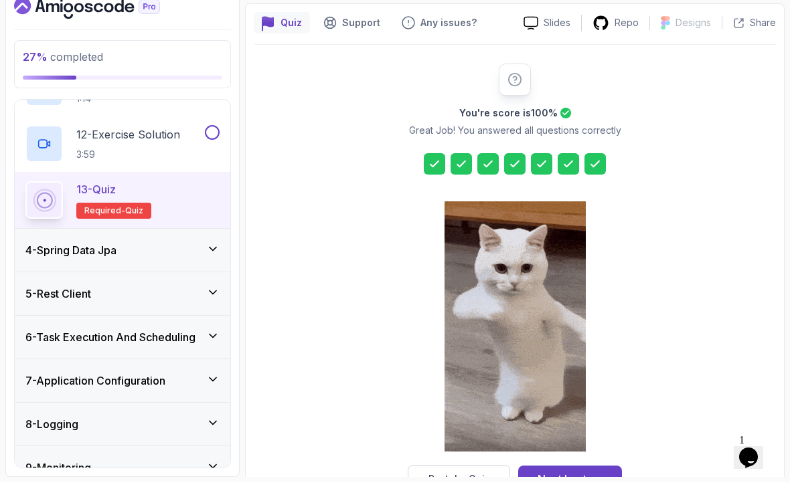
click at [586, 476] on div "Next Lecture" at bounding box center [570, 496] width 66 height 16
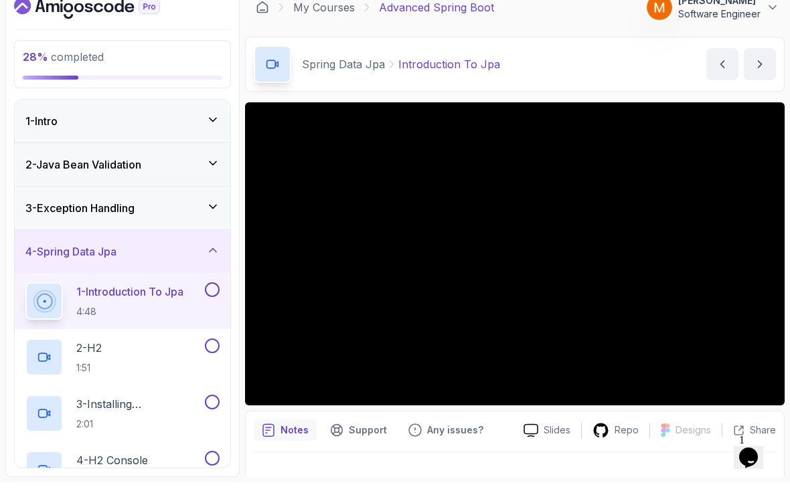
click at [55, 217] on h3 "3 - Exception Handling" at bounding box center [79, 225] width 109 height 16
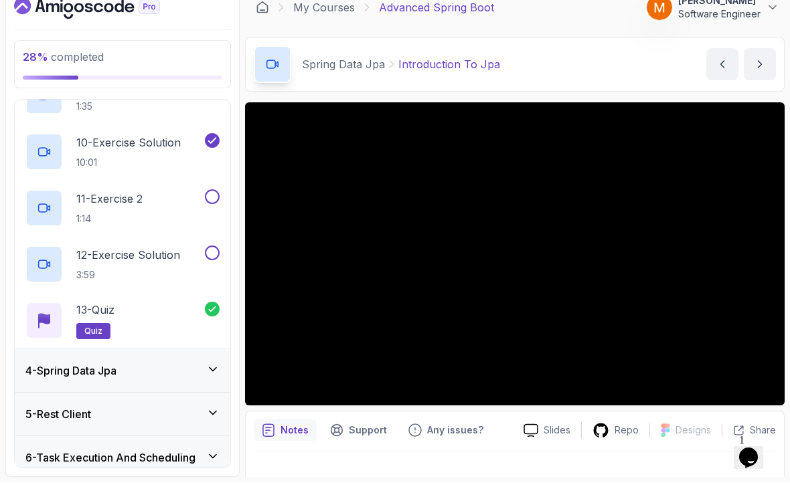
scroll to position [633, 0]
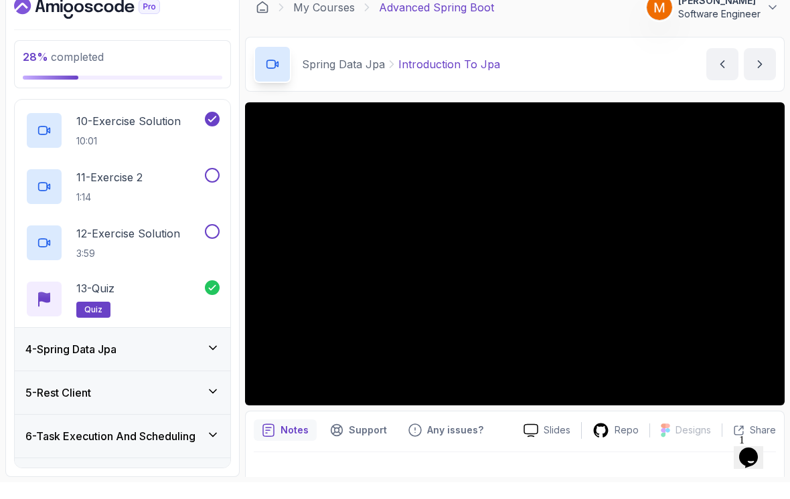
click at [96, 207] on p "1:14" at bounding box center [109, 213] width 66 height 13
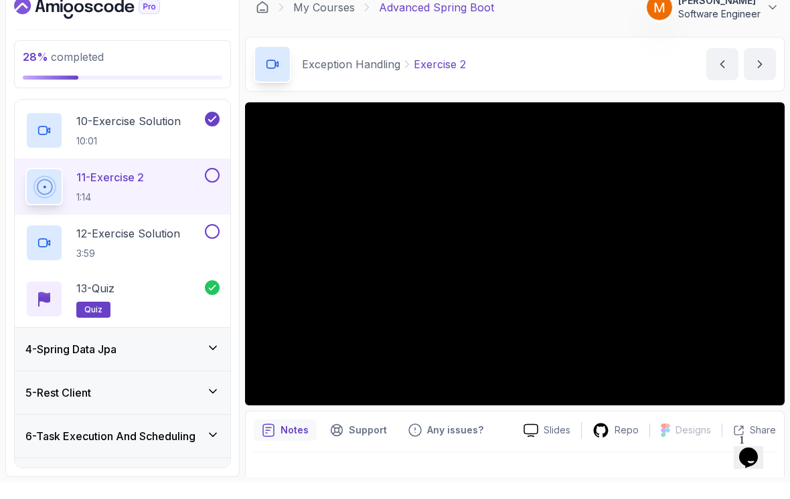
click at [72, 358] on h3 "4 - Spring Data Jpa" at bounding box center [70, 366] width 91 height 16
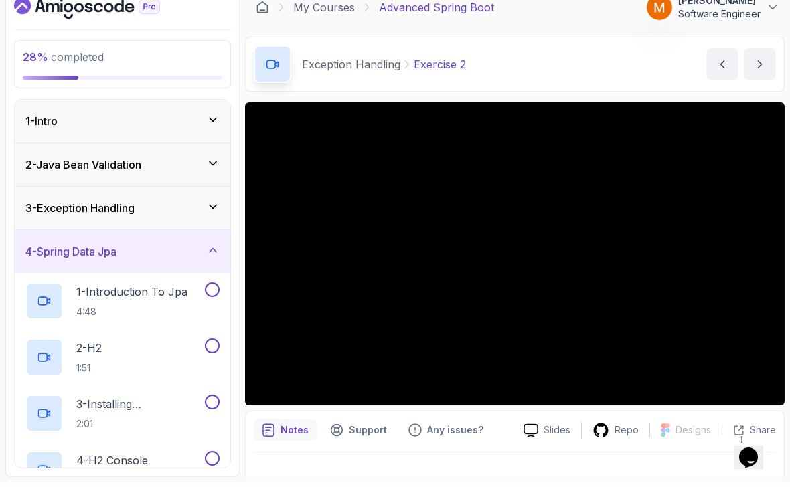
click at [69, 260] on h3 "4 - Spring Data Jpa" at bounding box center [70, 268] width 91 height 16
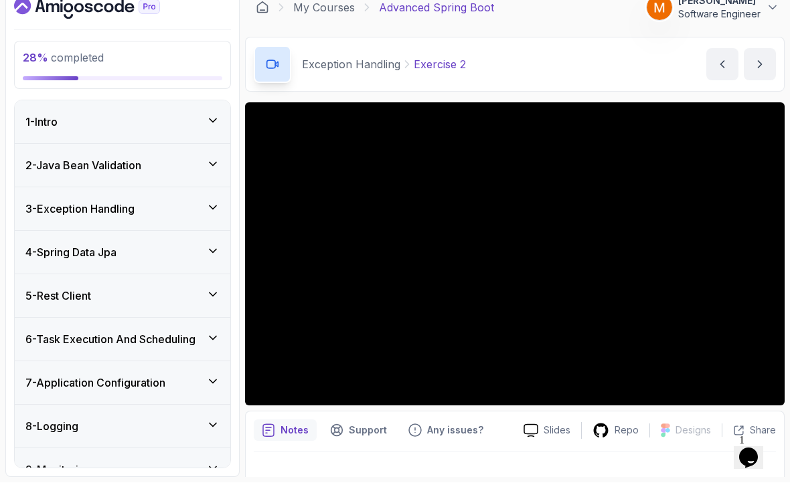
click at [54, 204] on div "3 - Exception Handling" at bounding box center [122, 225] width 215 height 43
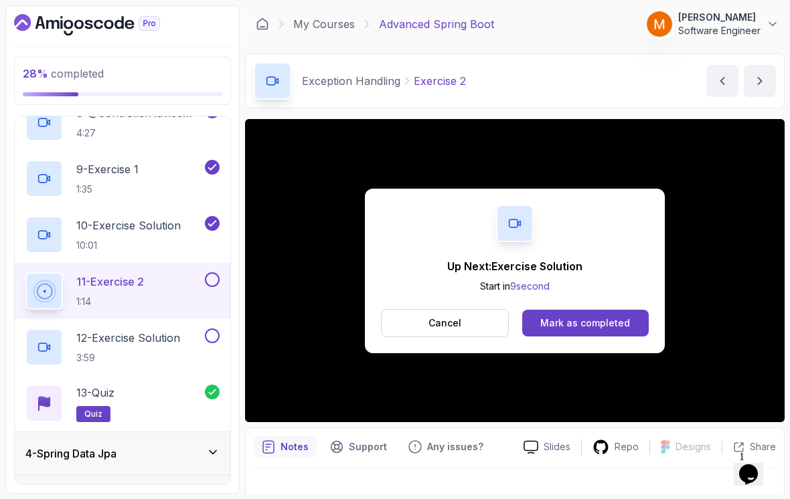
scroll to position [552, 0]
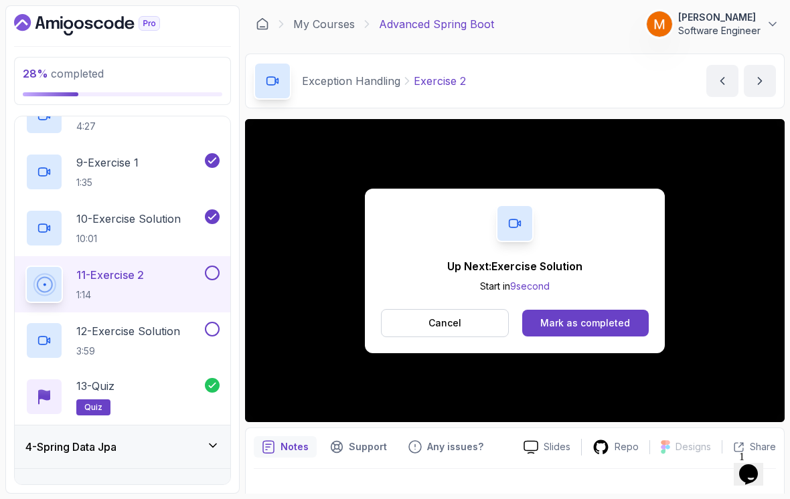
click at [212, 266] on button at bounding box center [212, 273] width 15 height 15
click at [160, 327] on p "12 - Exercise Solution" at bounding box center [128, 331] width 104 height 16
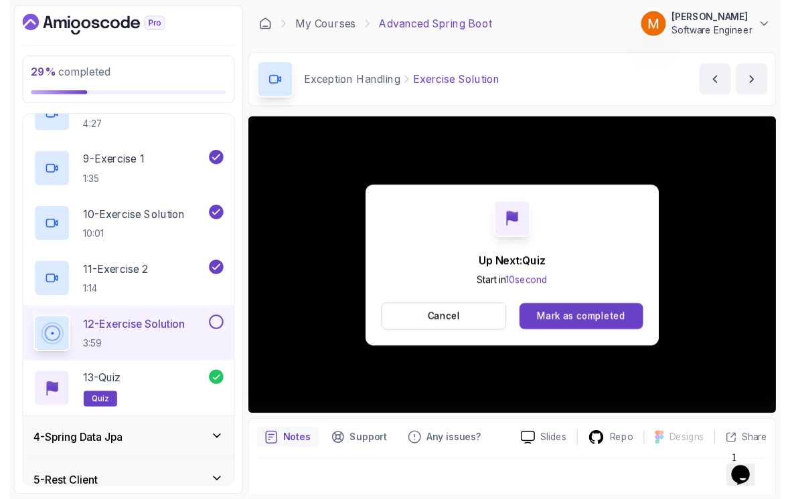
scroll to position [9, 0]
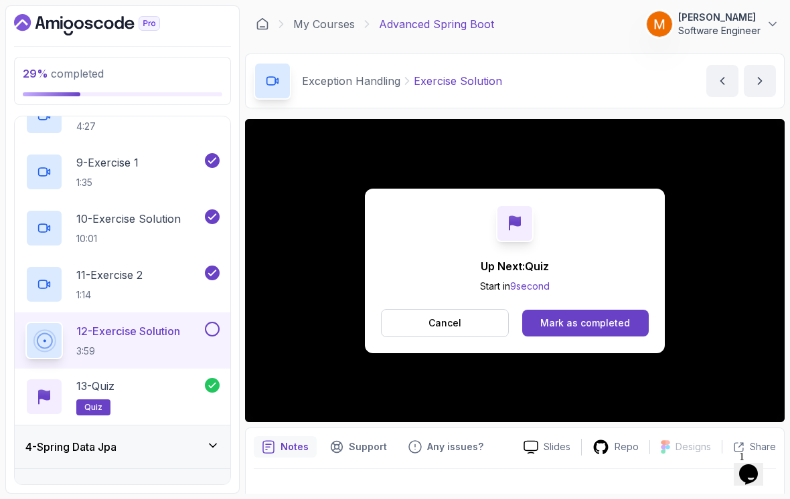
click at [549, 317] on div "Mark as completed" at bounding box center [585, 323] width 90 height 13
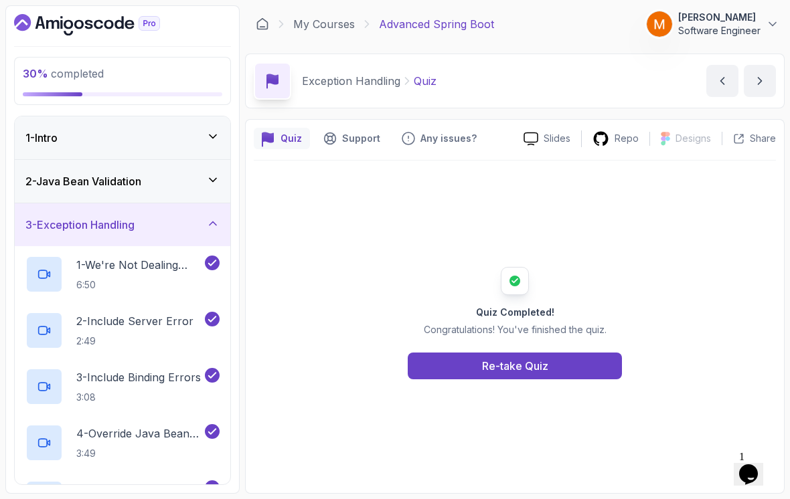
click at [64, 223] on h3 "3 - Exception Handling" at bounding box center [79, 225] width 109 height 16
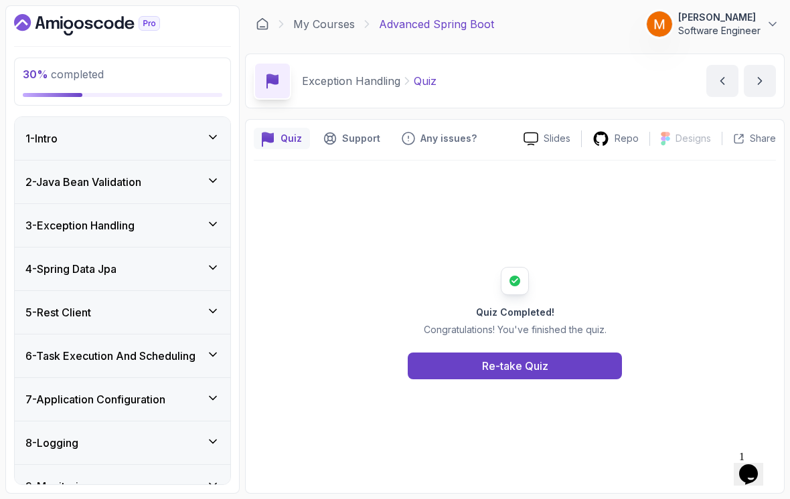
click at [56, 261] on h3 "4 - Spring Data Jpa" at bounding box center [70, 269] width 91 height 16
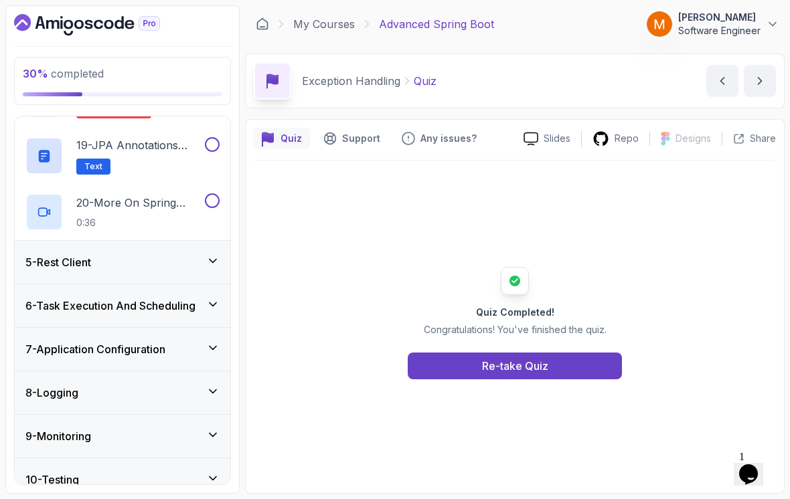
click at [52, 266] on div "5 - Rest Client" at bounding box center [122, 262] width 215 height 43
